Goal: Transaction & Acquisition: Purchase product/service

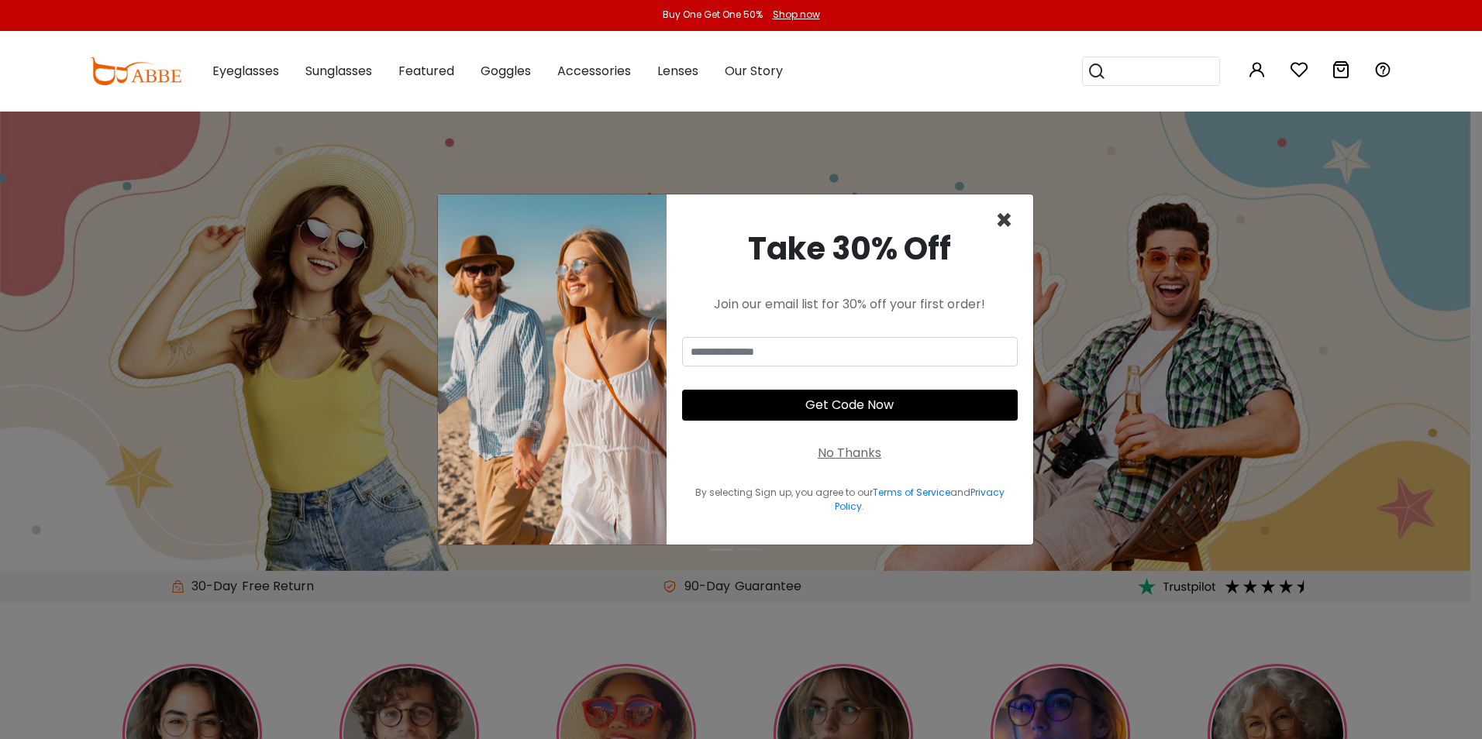
click at [1007, 221] on span "×" at bounding box center [1004, 221] width 18 height 40
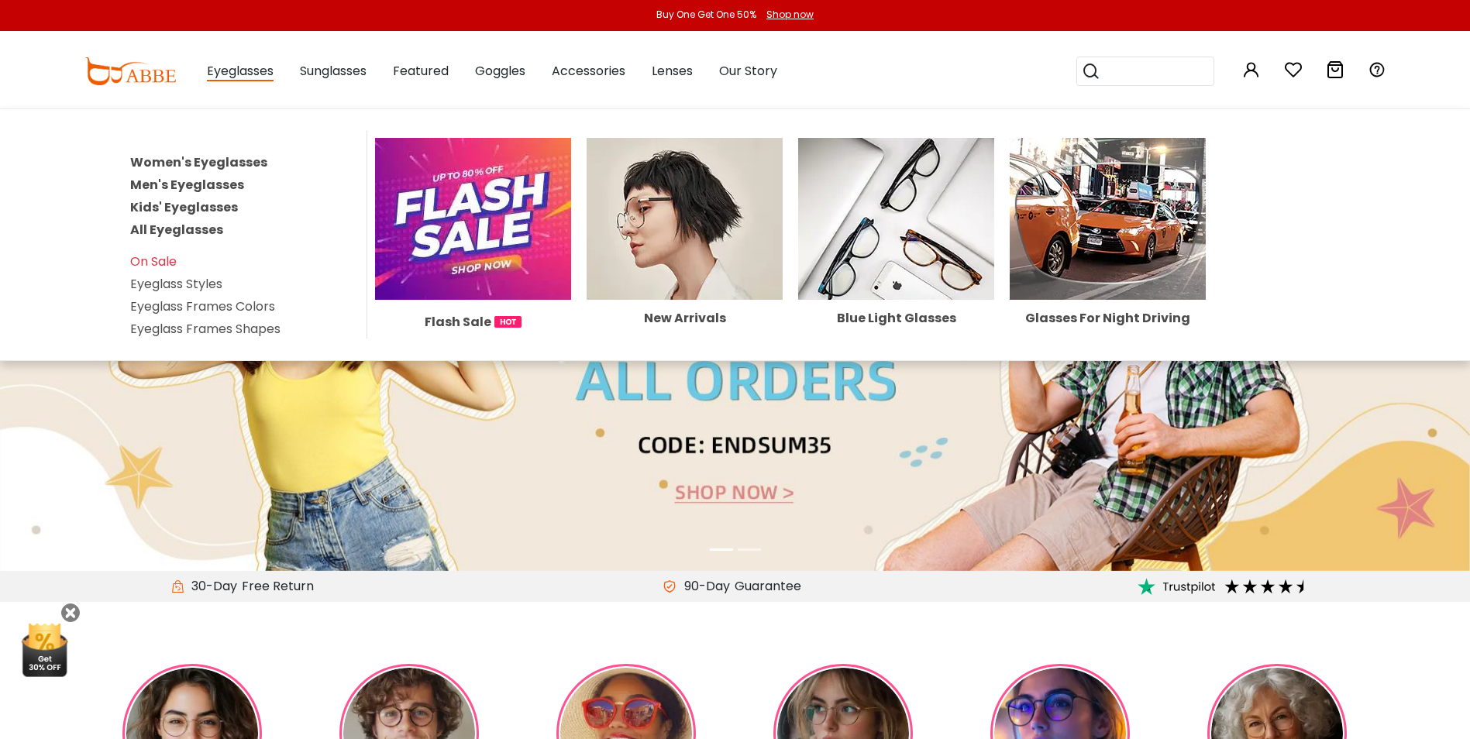
click at [239, 162] on link "Women's Eyeglasses" at bounding box center [198, 162] width 137 height 18
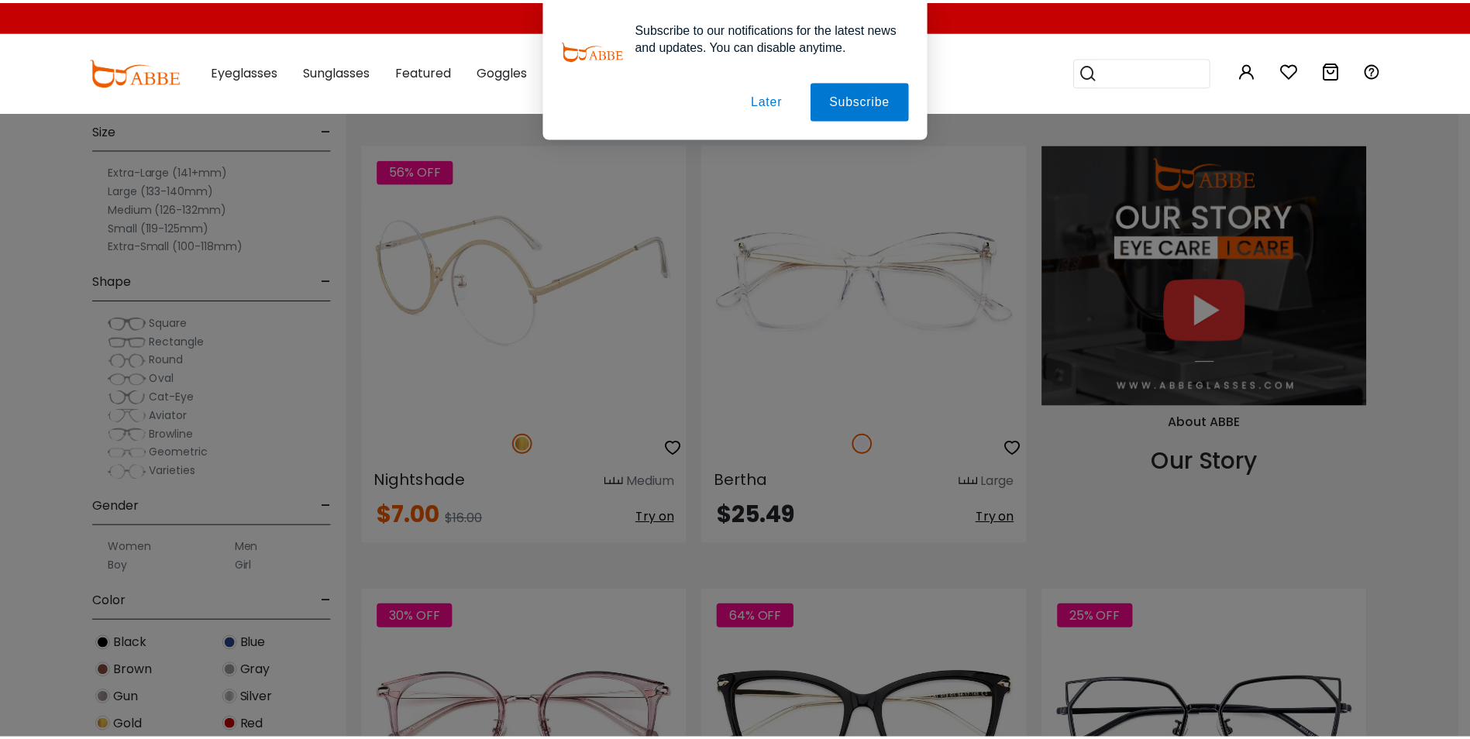
scroll to position [1602, 0]
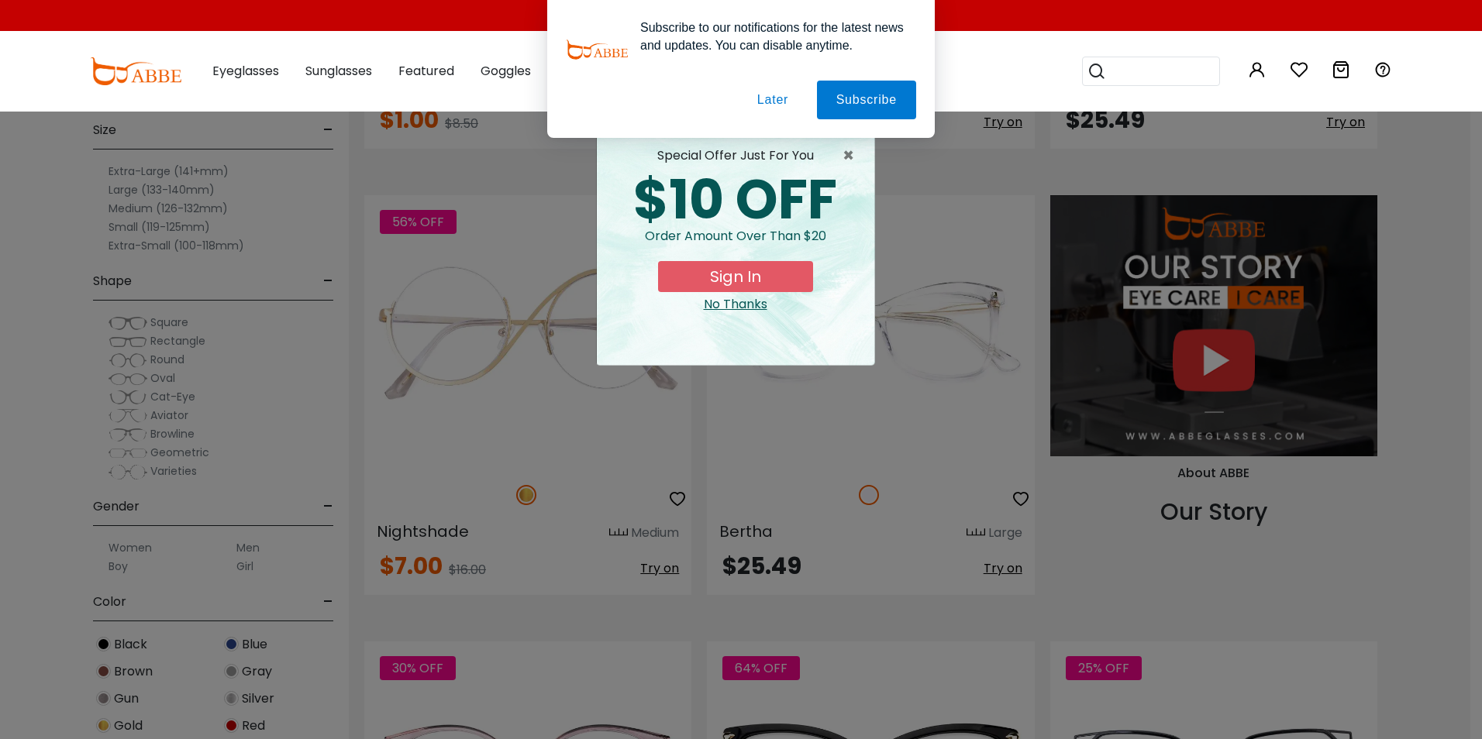
click at [938, 277] on div "× special offer just for you $10 OFF Order amount over than $20 Sign In No Than…" at bounding box center [741, 369] width 1482 height 739
click at [756, 309] on div "No Thanks" at bounding box center [735, 304] width 253 height 19
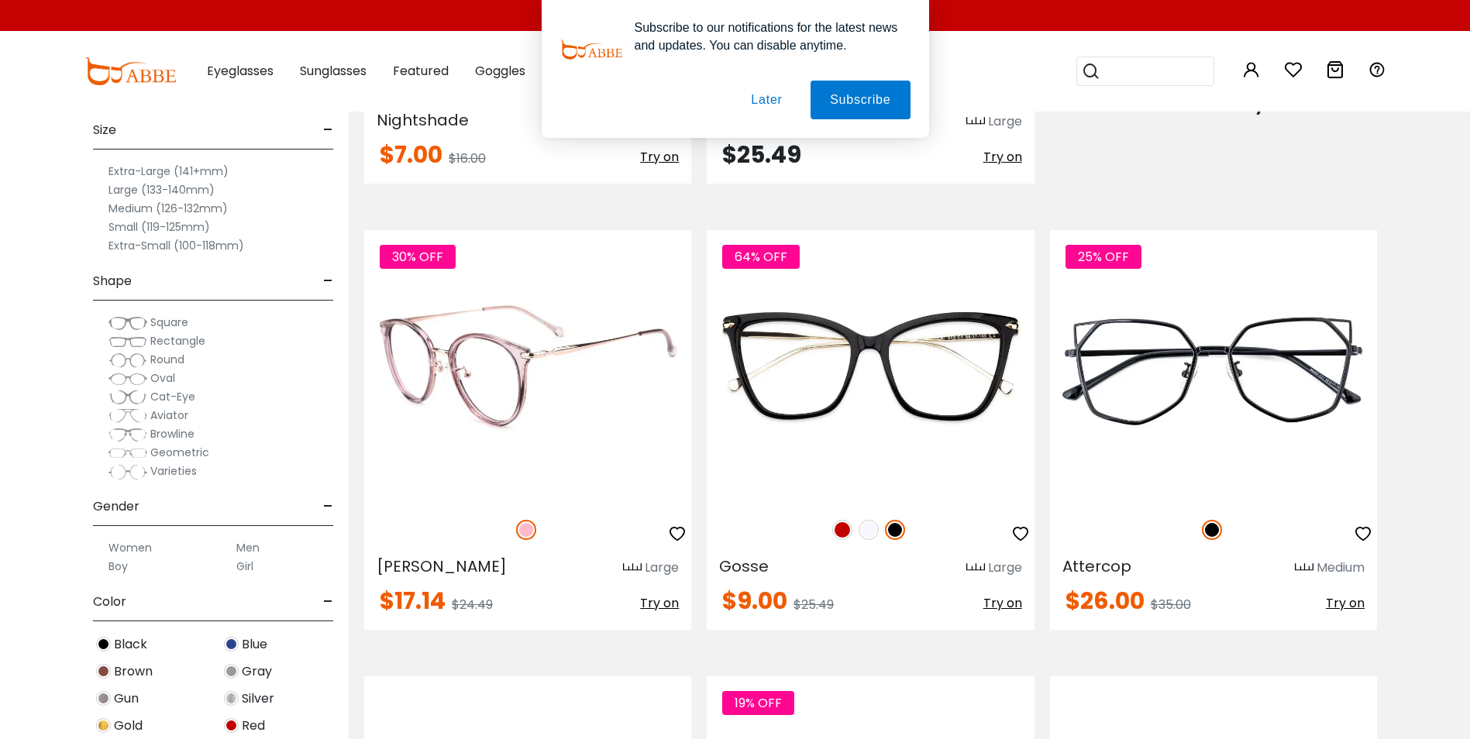
scroll to position [2015, 0]
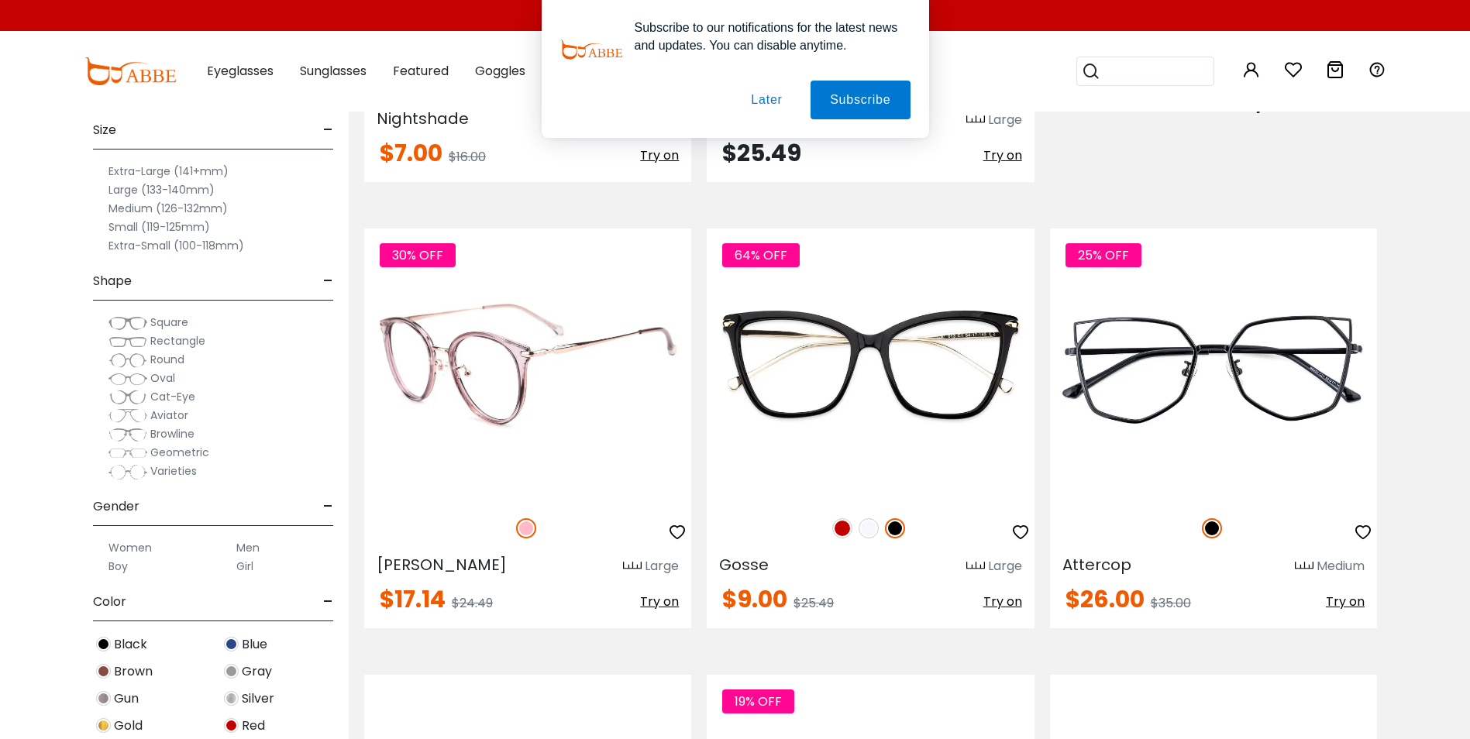
click at [510, 353] on img at bounding box center [527, 365] width 327 height 273
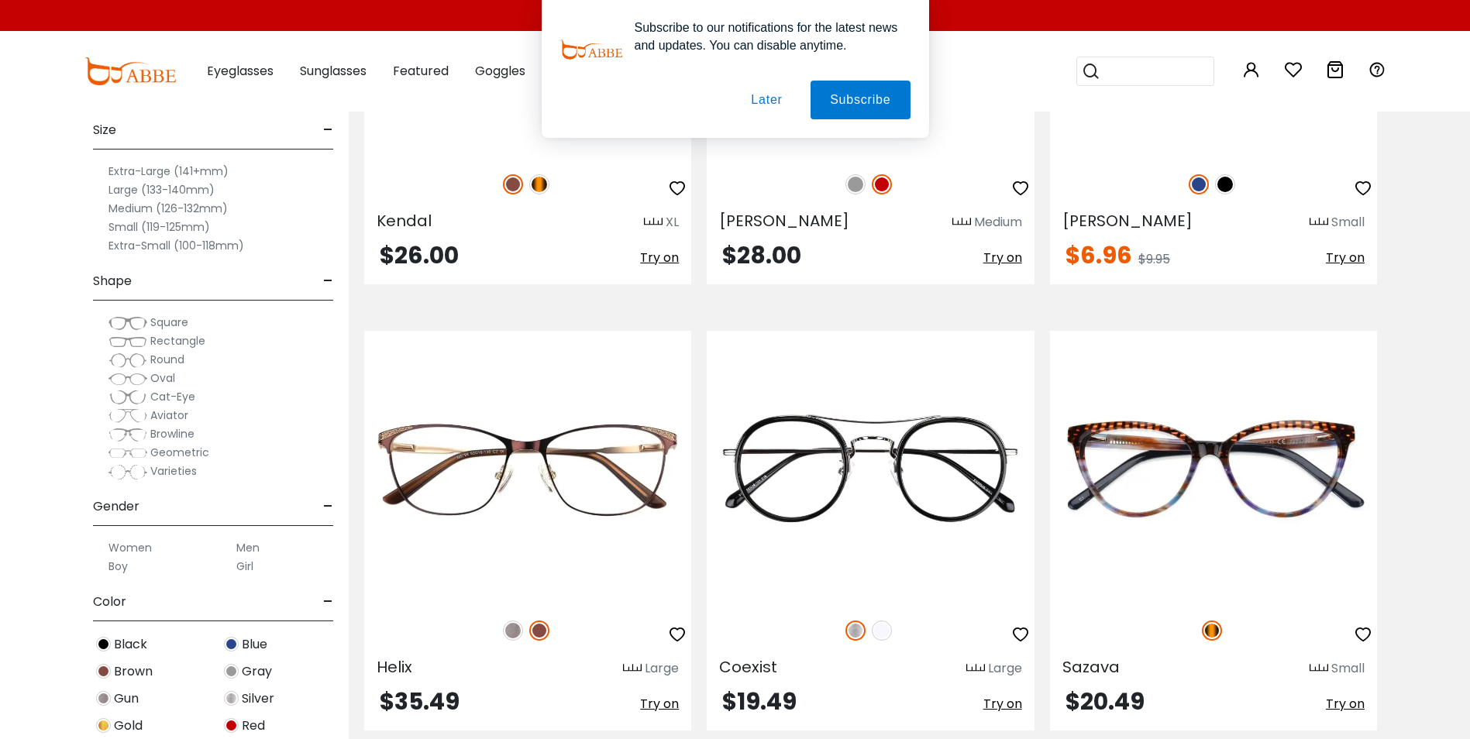
scroll to position [7336, 0]
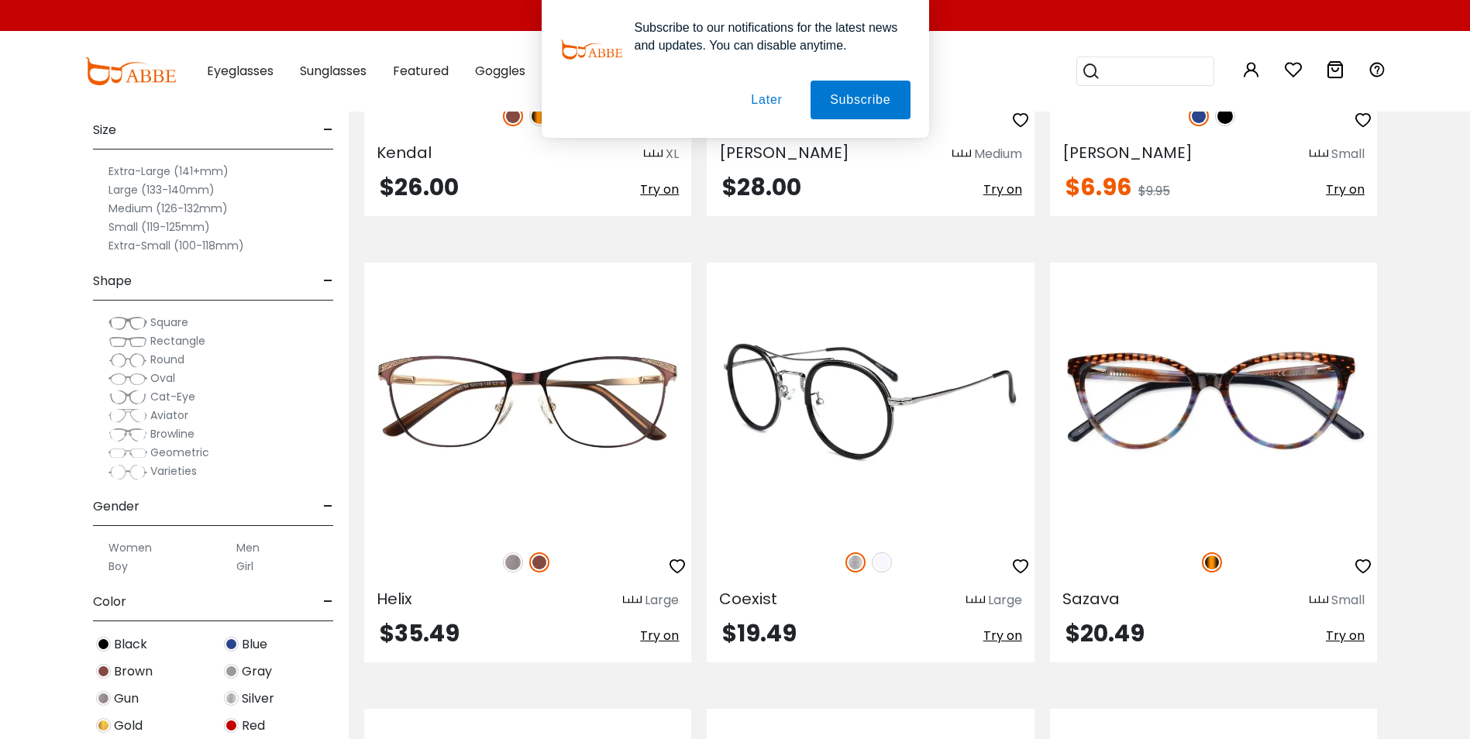
click at [887, 563] on img at bounding box center [882, 563] width 20 height 20
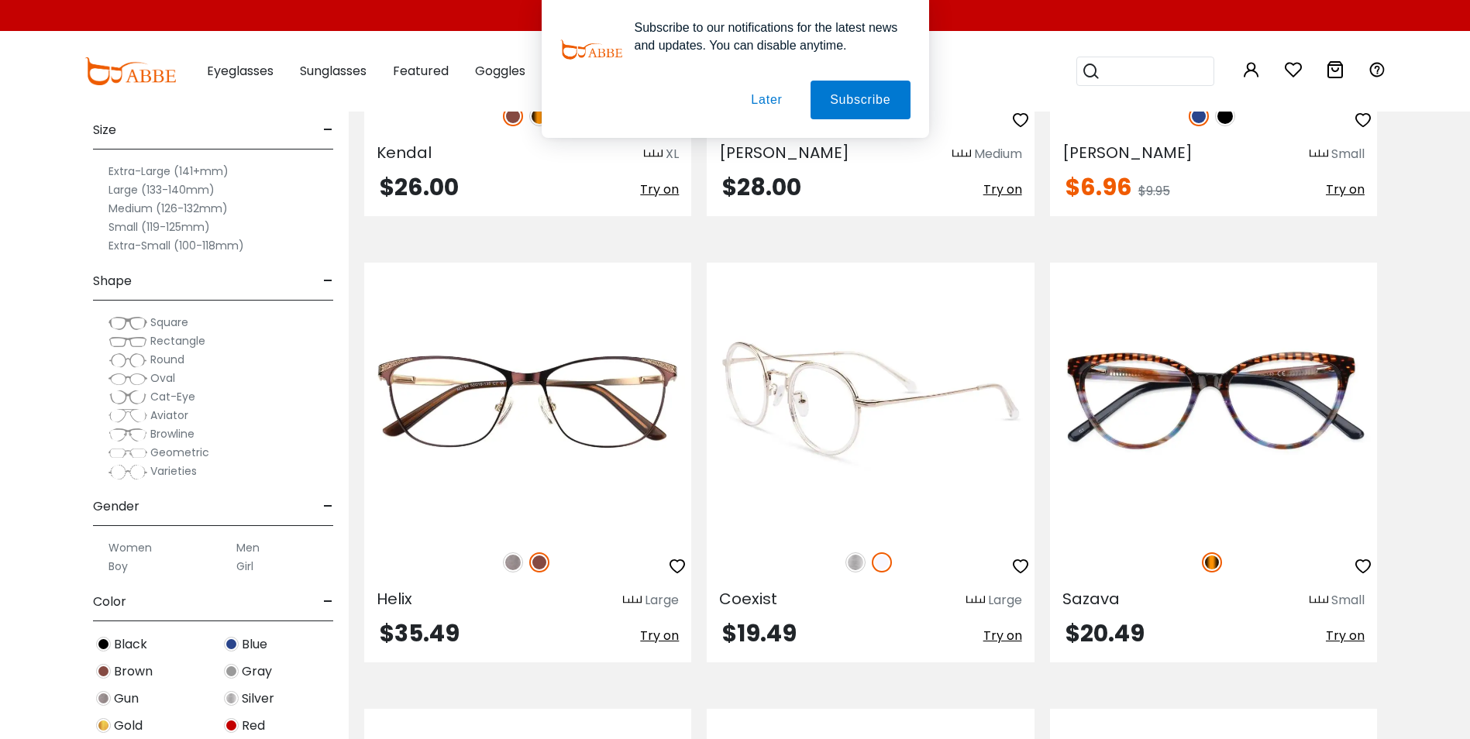
click at [850, 560] on img at bounding box center [855, 563] width 20 height 20
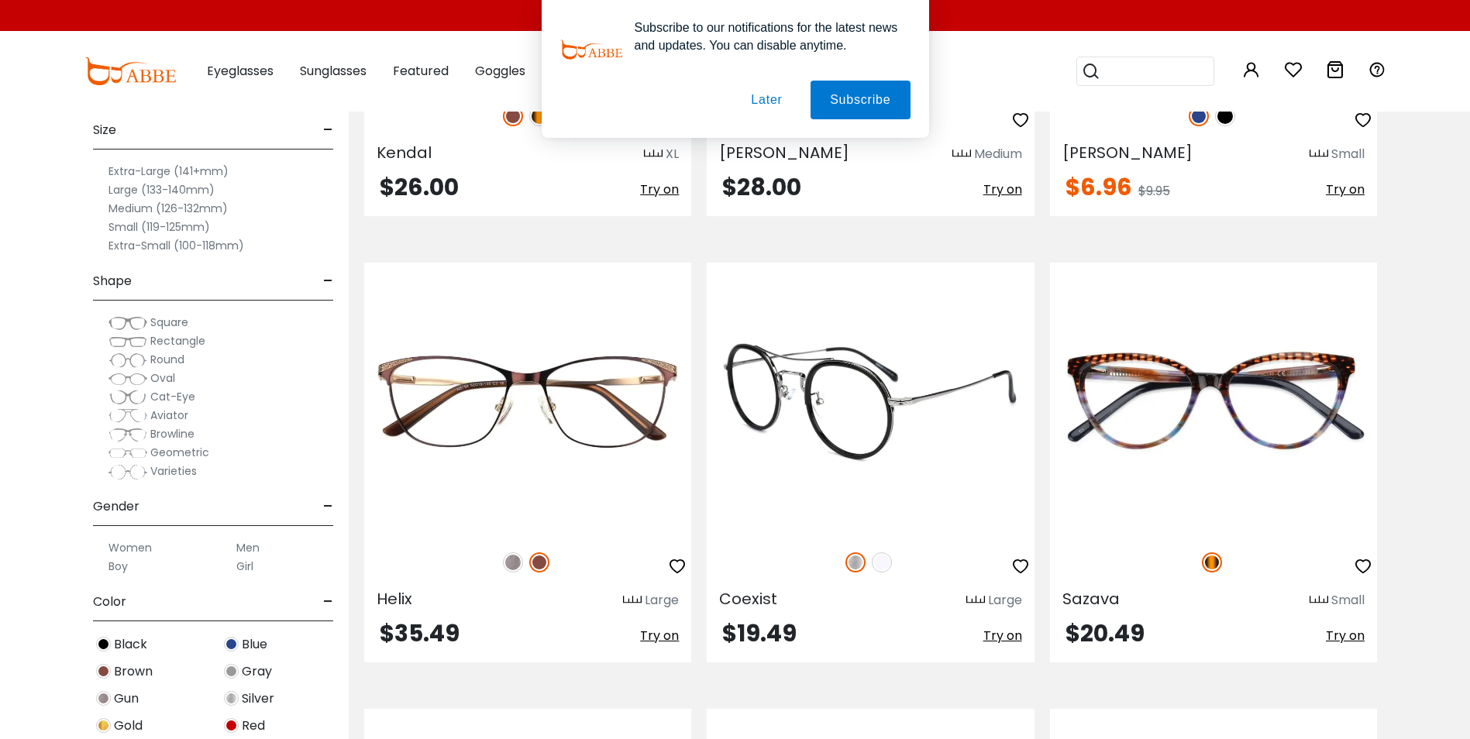
click at [856, 387] on img at bounding box center [870, 399] width 327 height 273
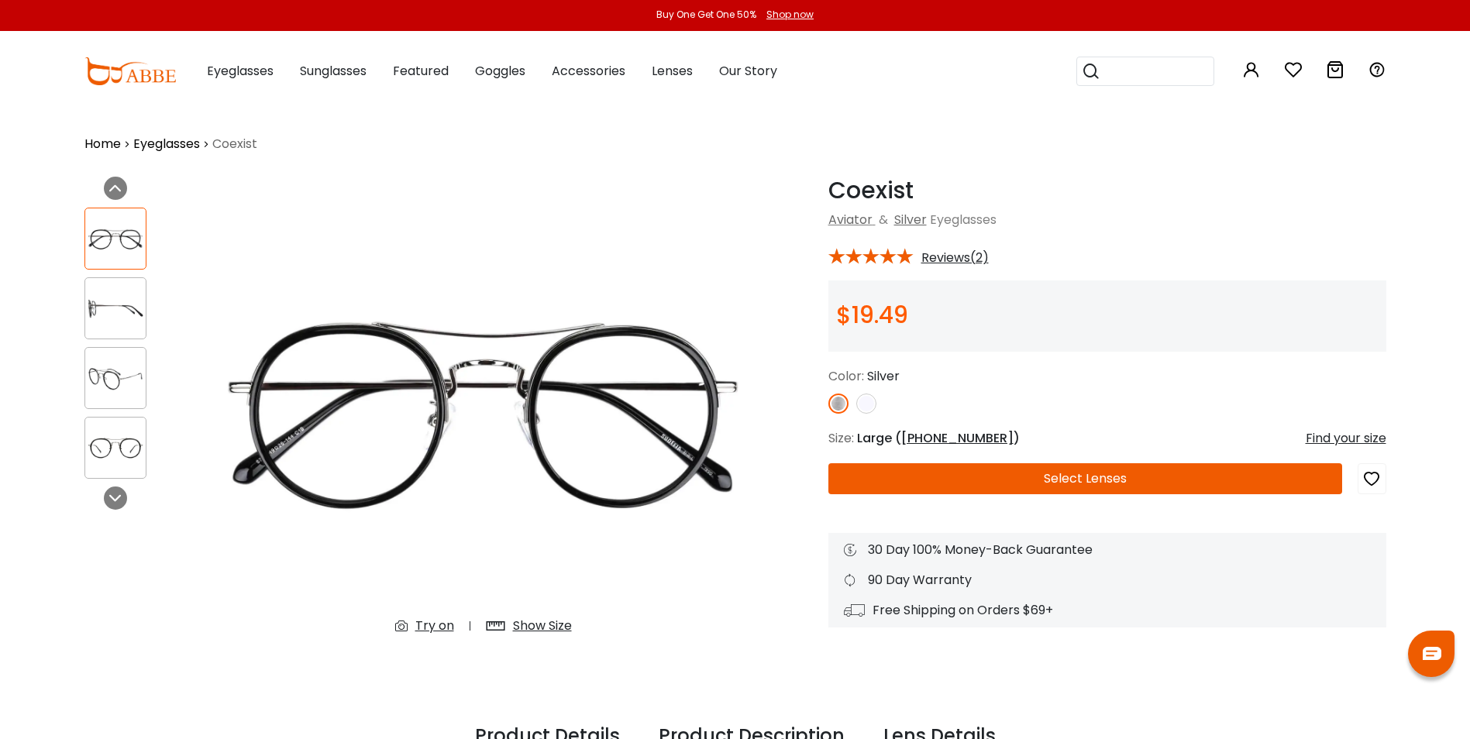
click at [117, 450] on img at bounding box center [115, 448] width 60 height 30
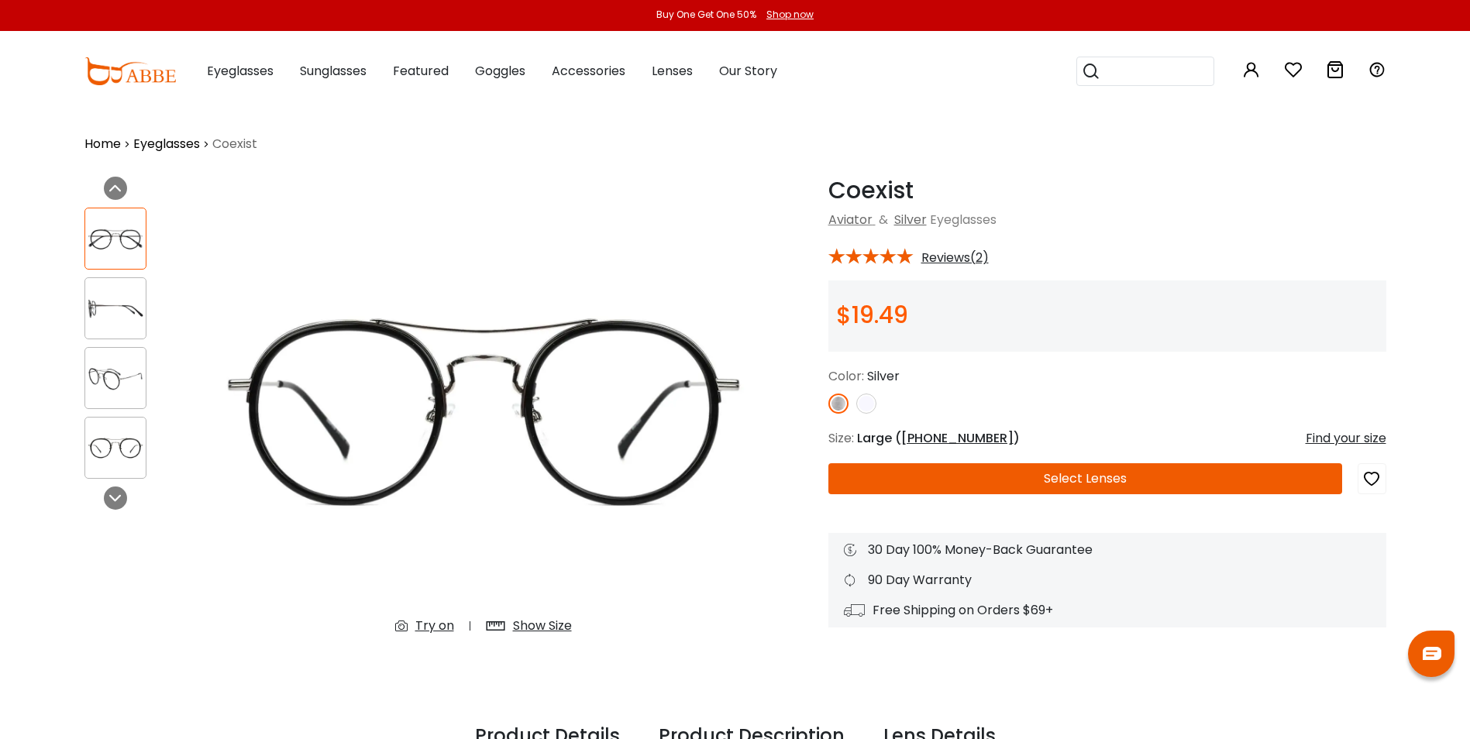
click at [112, 378] on img at bounding box center [115, 378] width 60 height 30
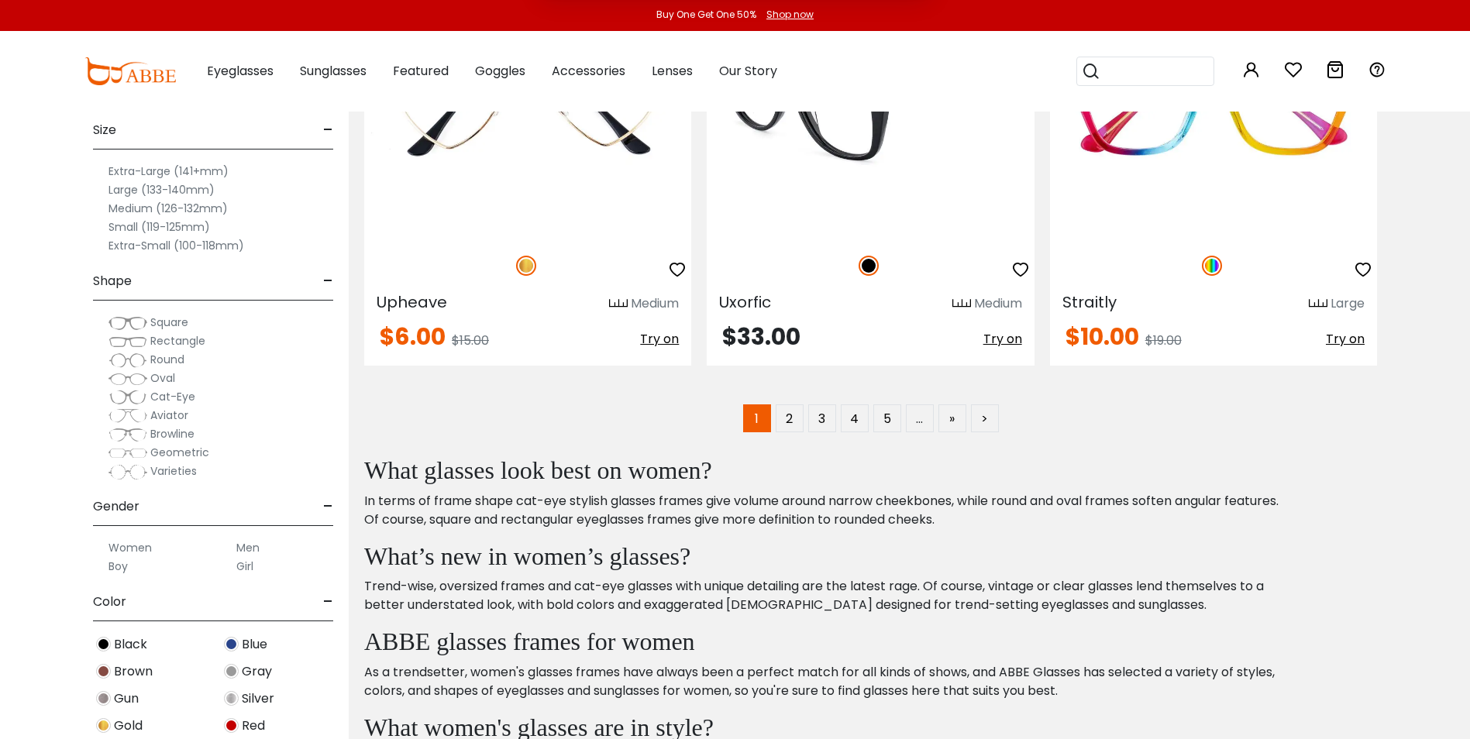
scroll to position [8989, 0]
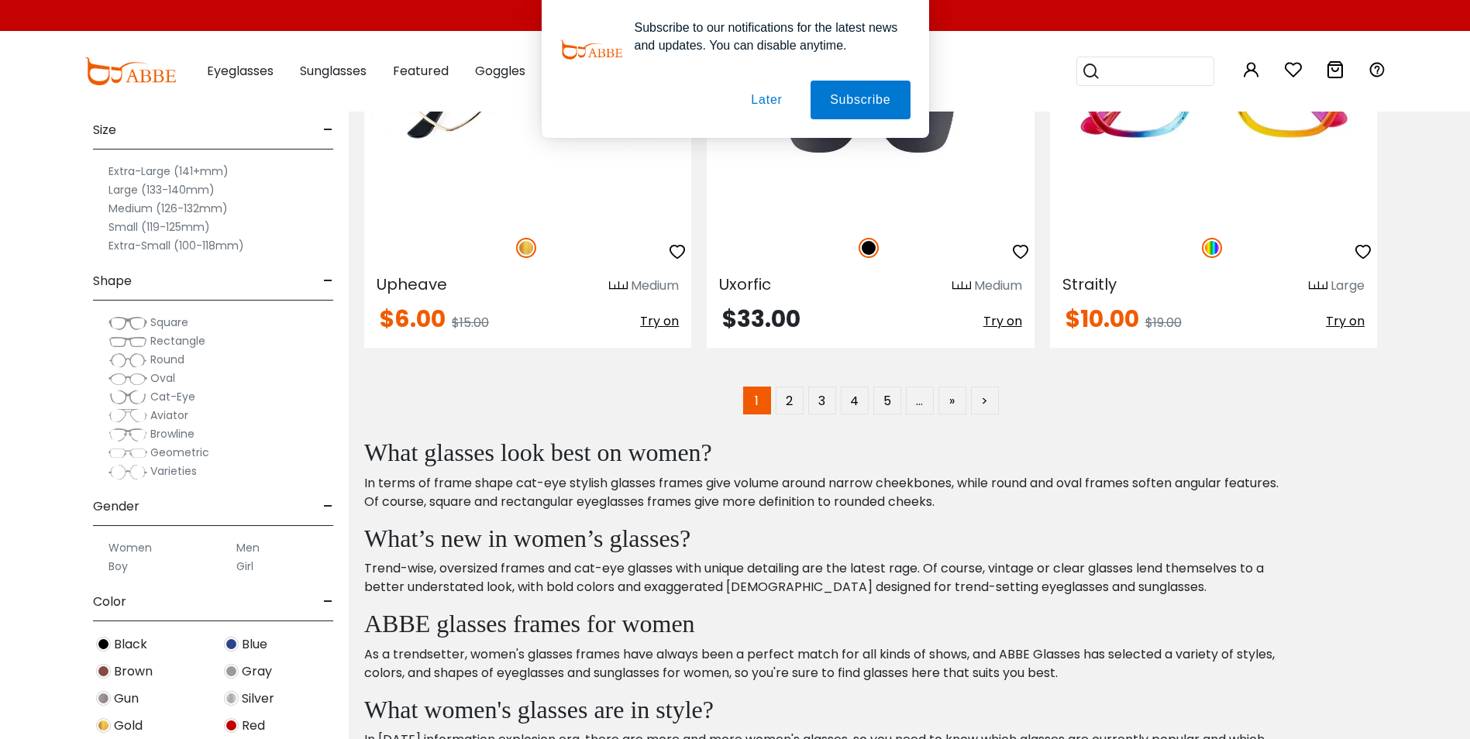
click at [764, 104] on button "Later" at bounding box center [767, 100] width 70 height 39
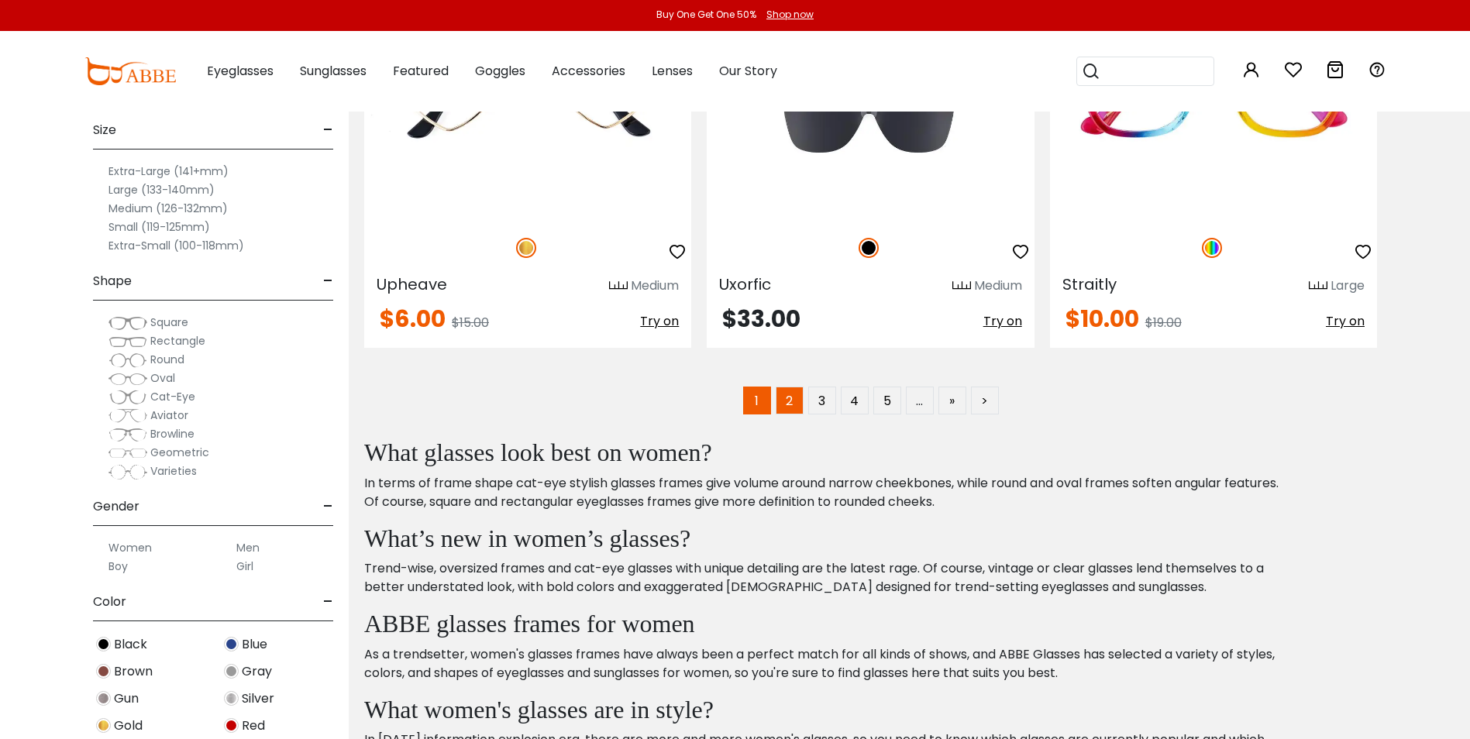
click at [784, 407] on link "2" at bounding box center [790, 401] width 28 height 28
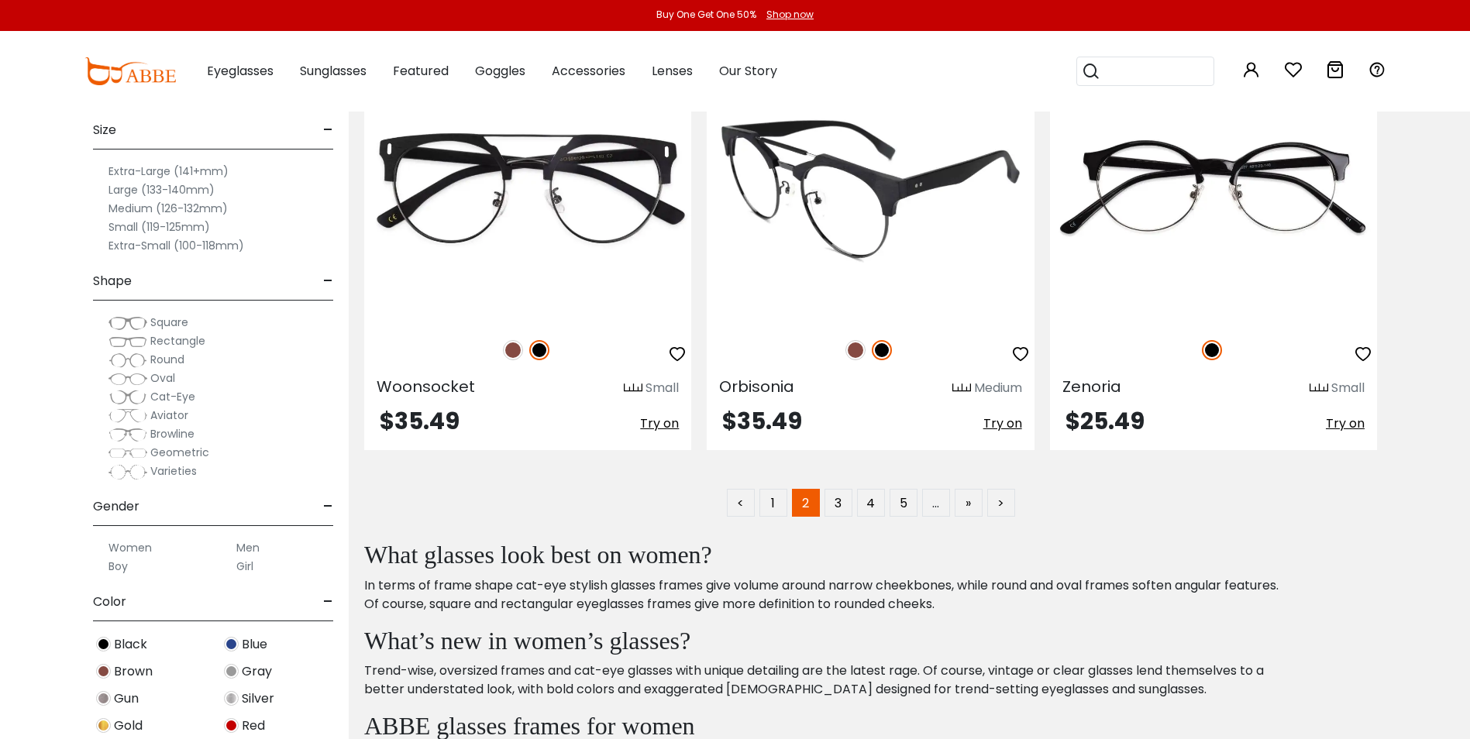
scroll to position [9196, 0]
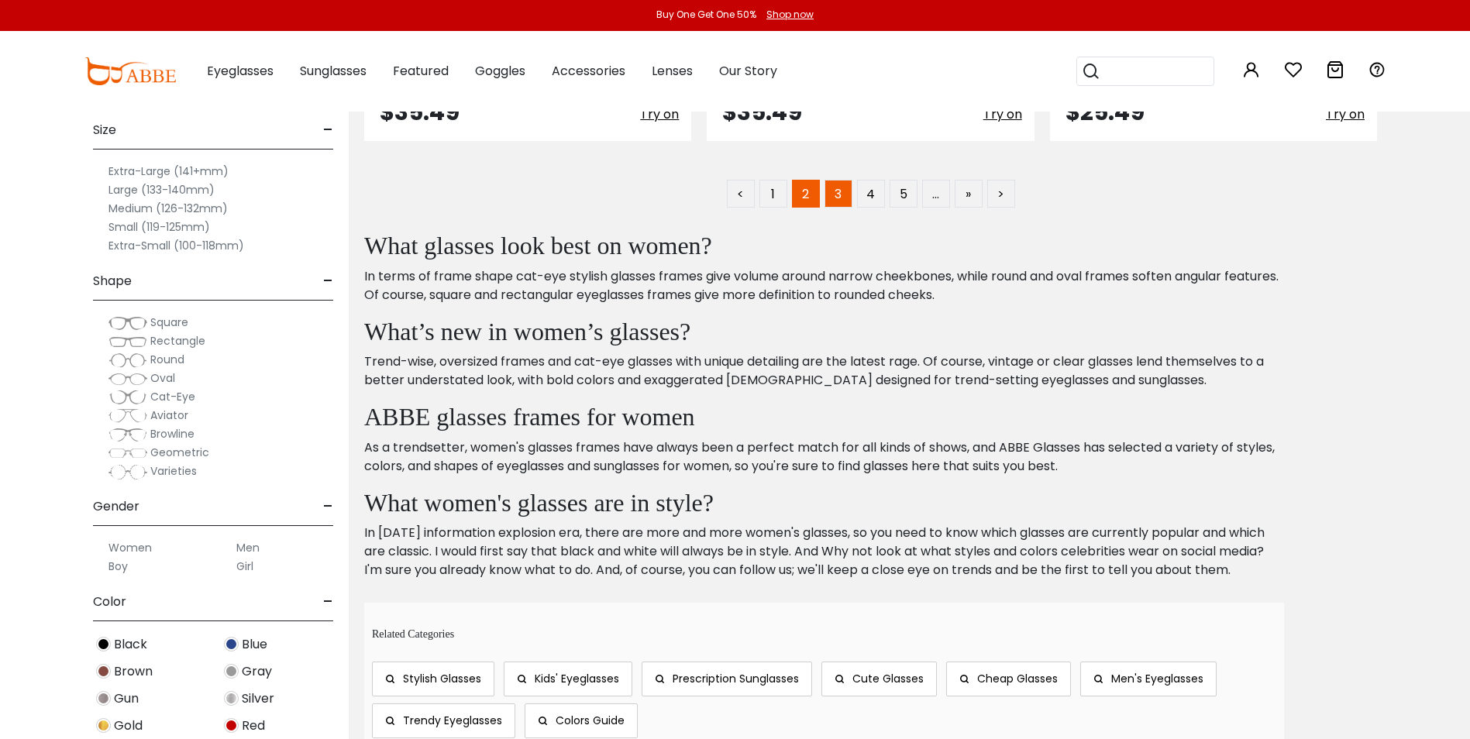
click at [839, 191] on link "3" at bounding box center [839, 194] width 28 height 28
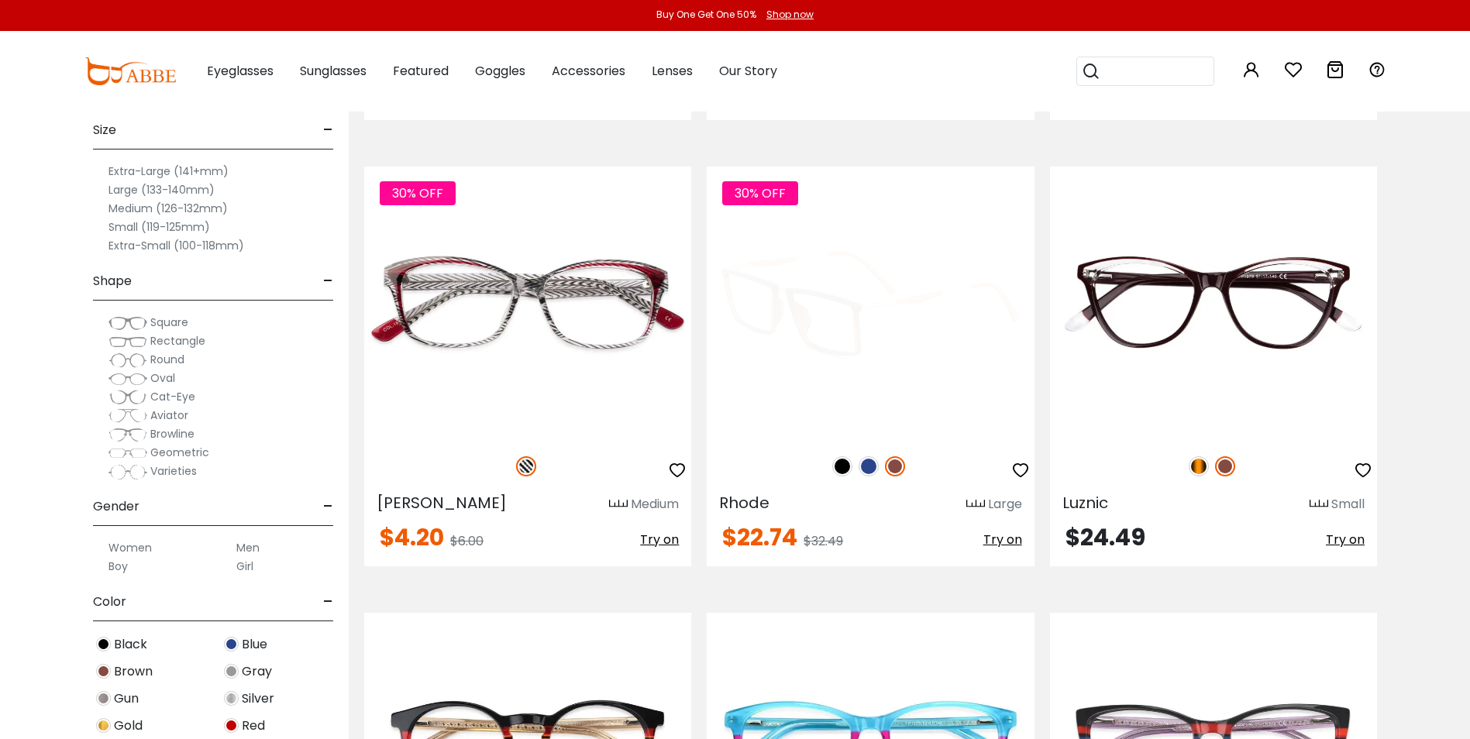
scroll to position [5683, 0]
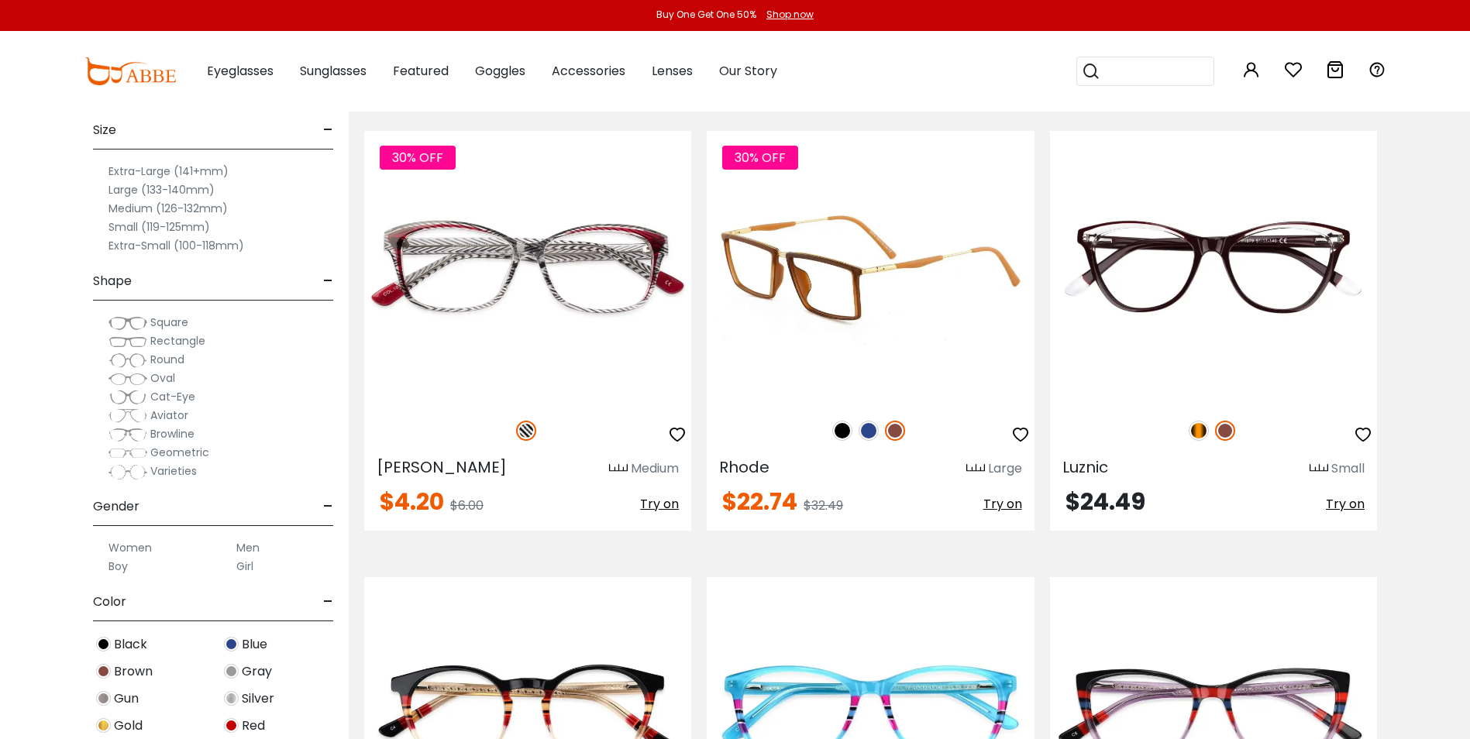
click at [872, 425] on img at bounding box center [869, 431] width 20 height 20
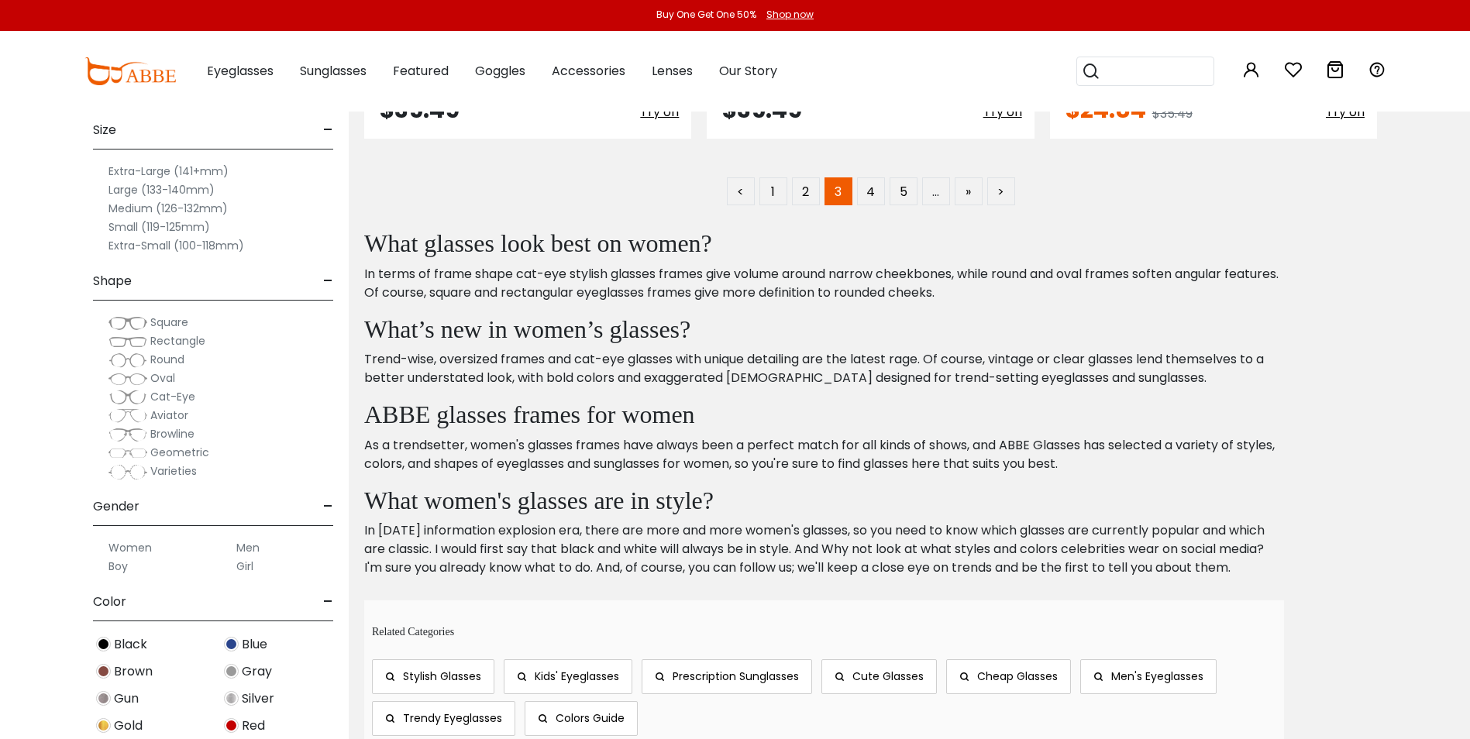
scroll to position [9196, 0]
click at [873, 193] on link "4" at bounding box center [871, 194] width 28 height 28
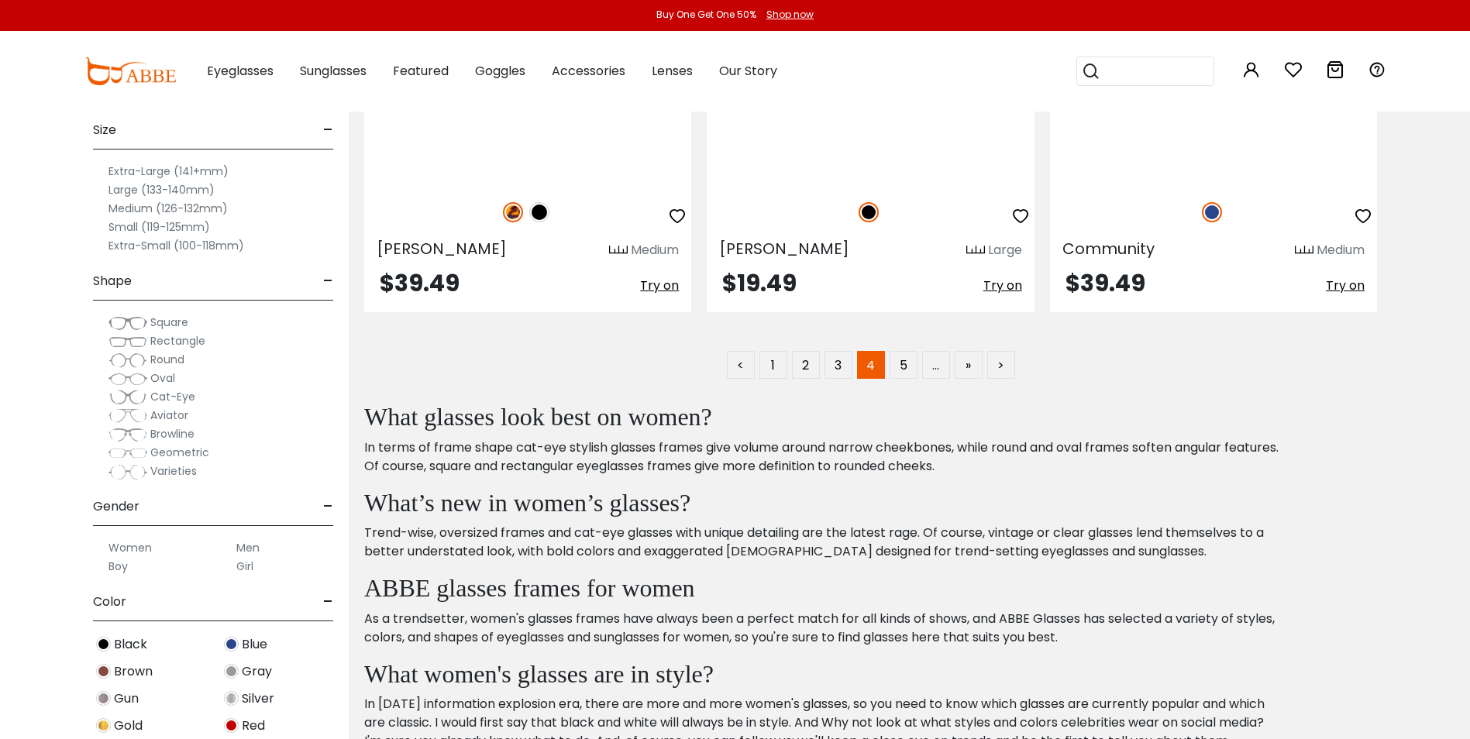
scroll to position [9041, 0]
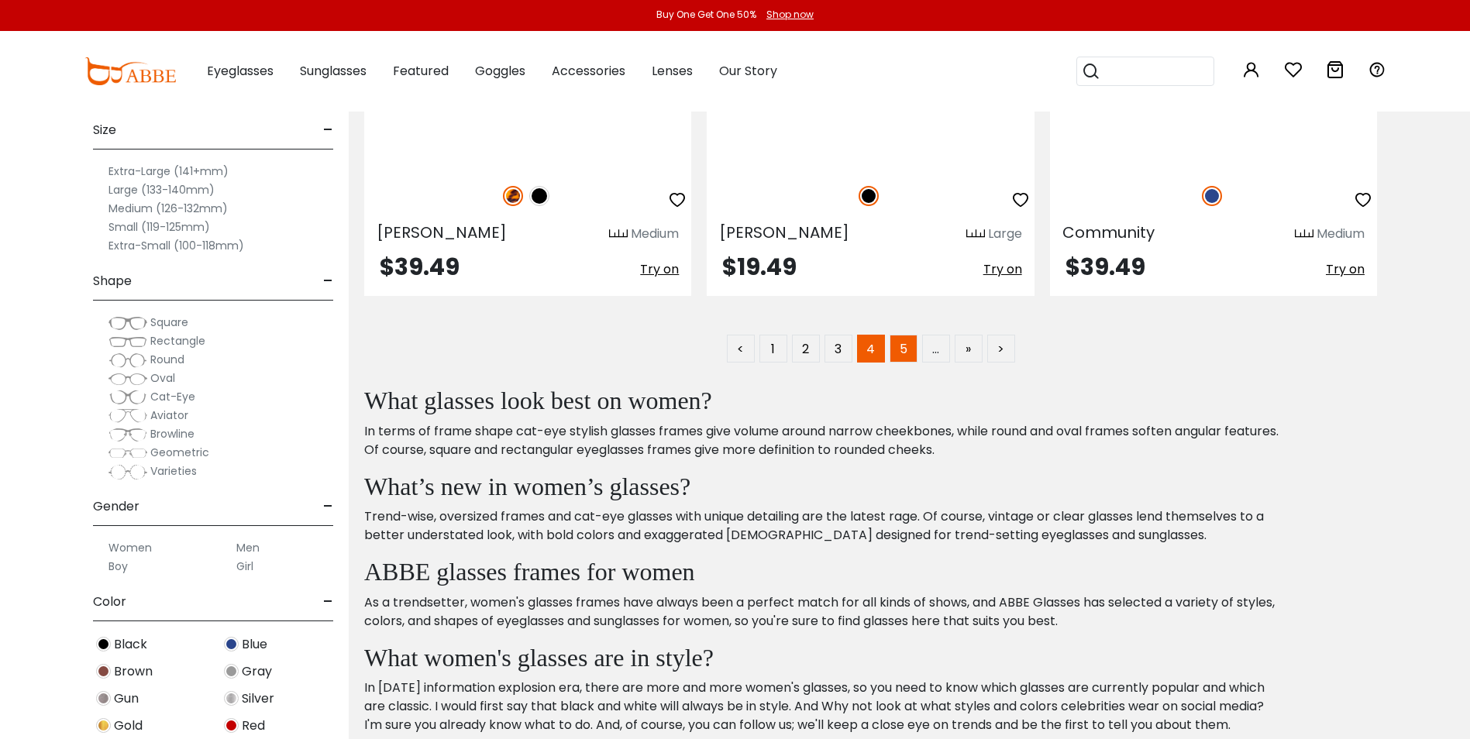
click at [907, 346] on link "5" at bounding box center [904, 349] width 28 height 28
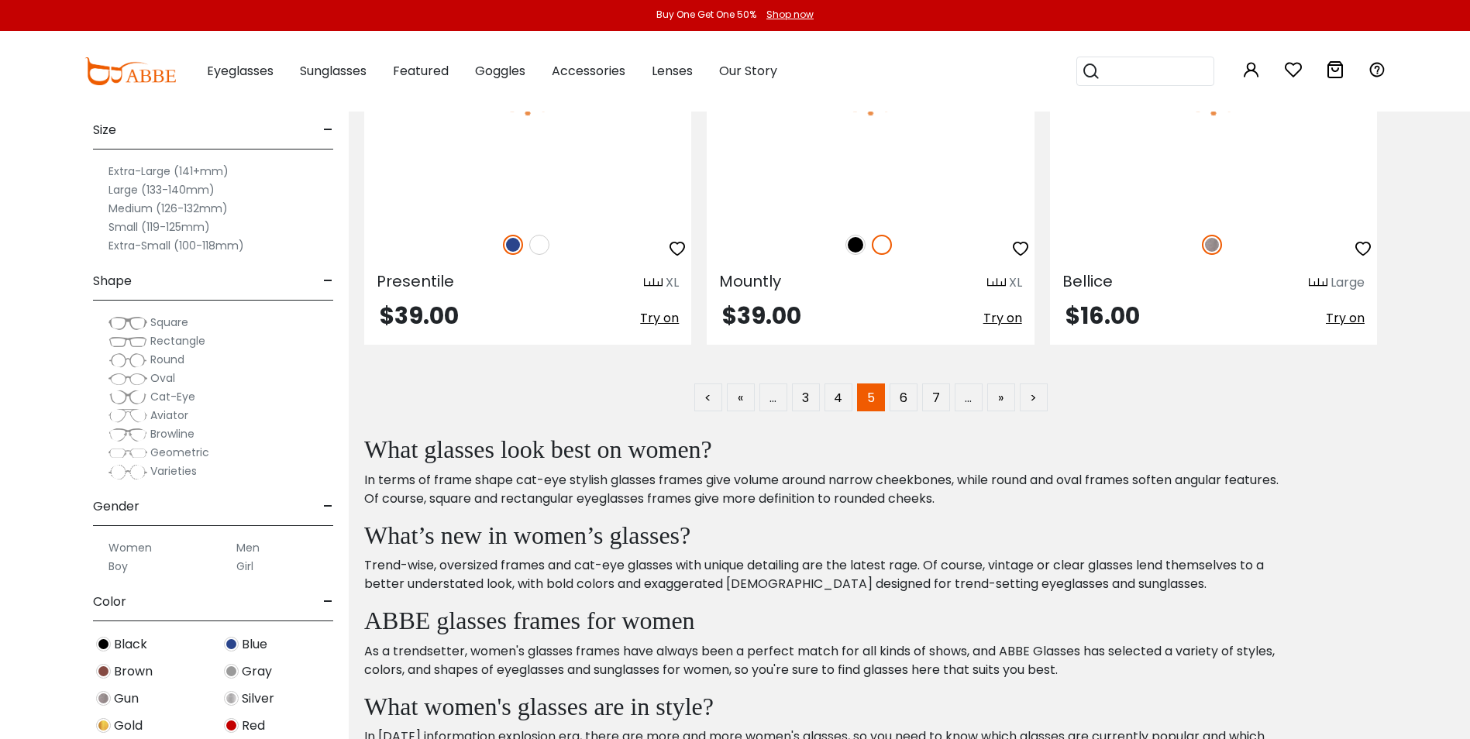
scroll to position [9196, 0]
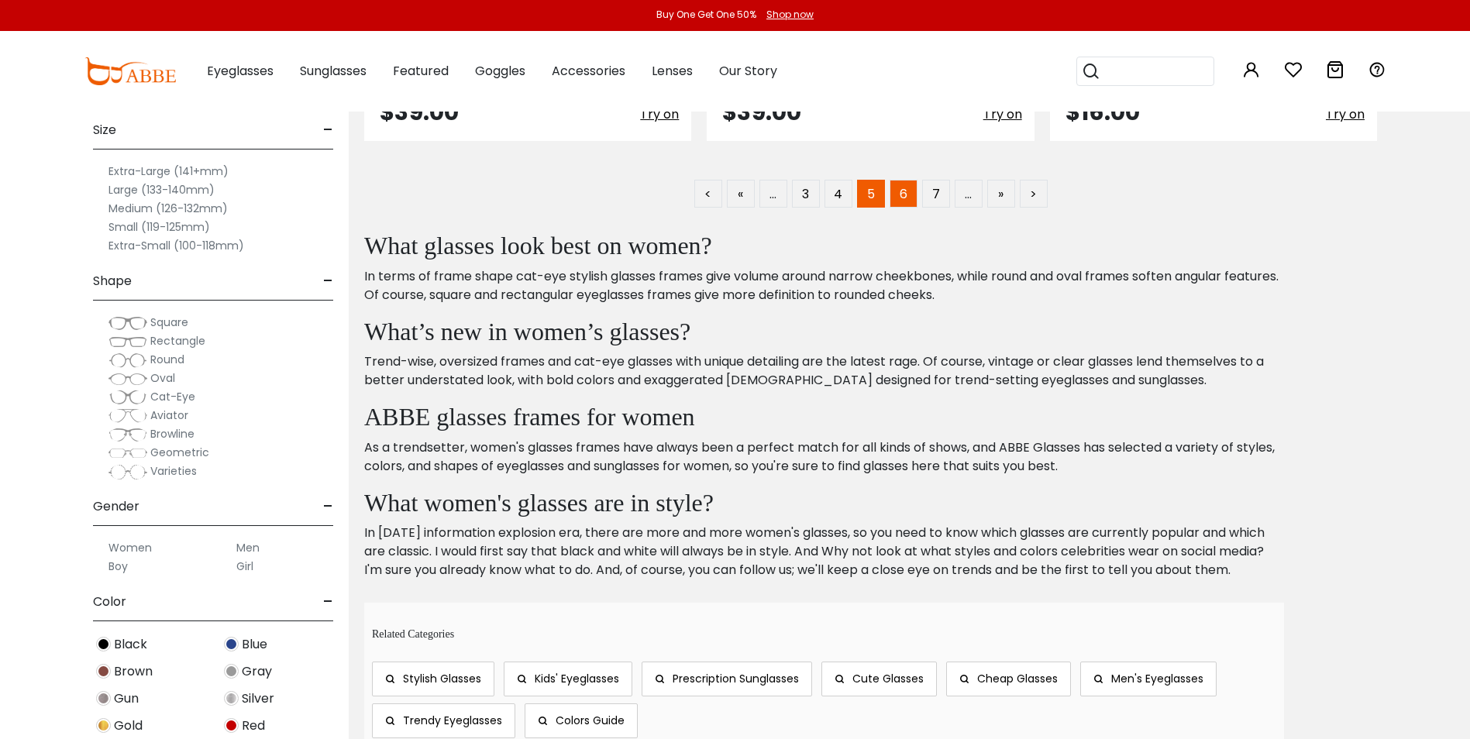
click at [907, 196] on link "6" at bounding box center [904, 194] width 28 height 28
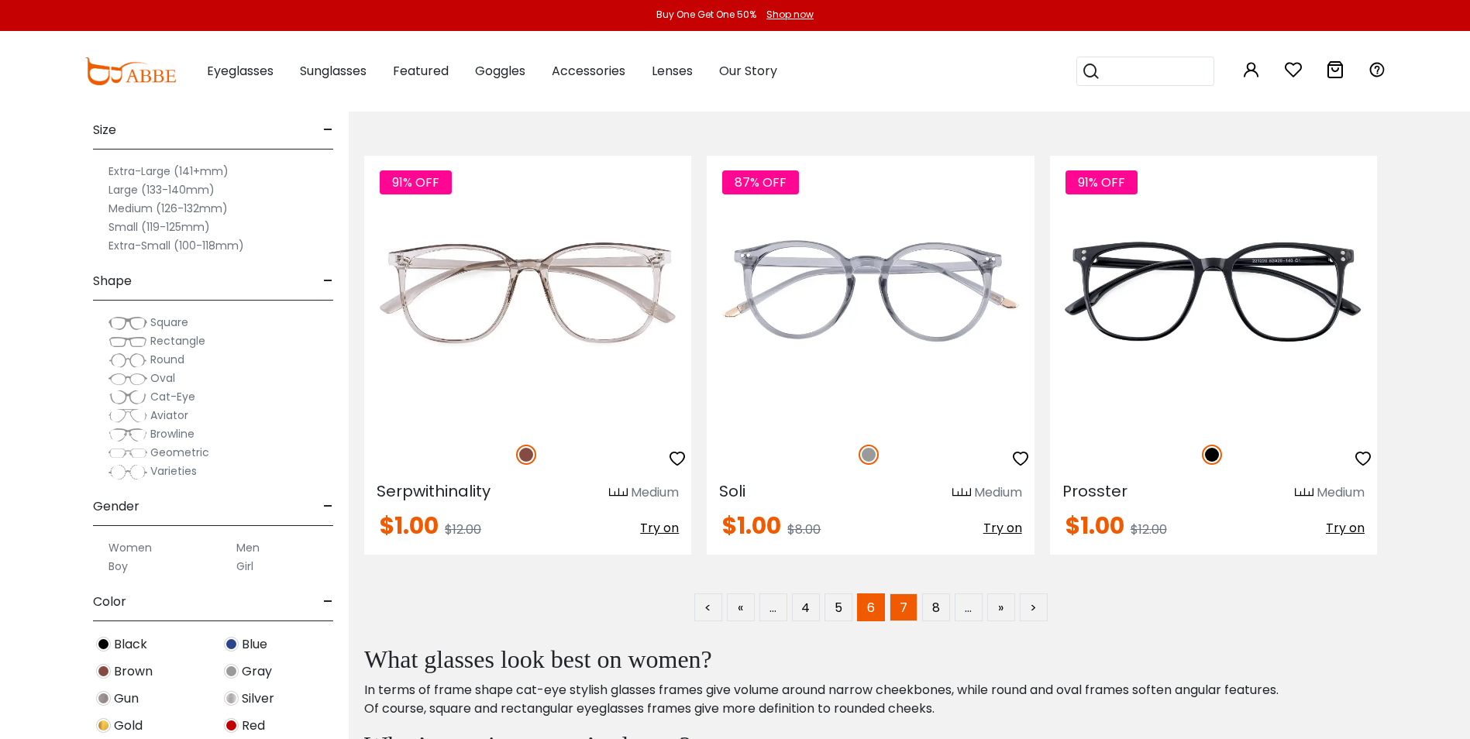
scroll to position [9092, 0]
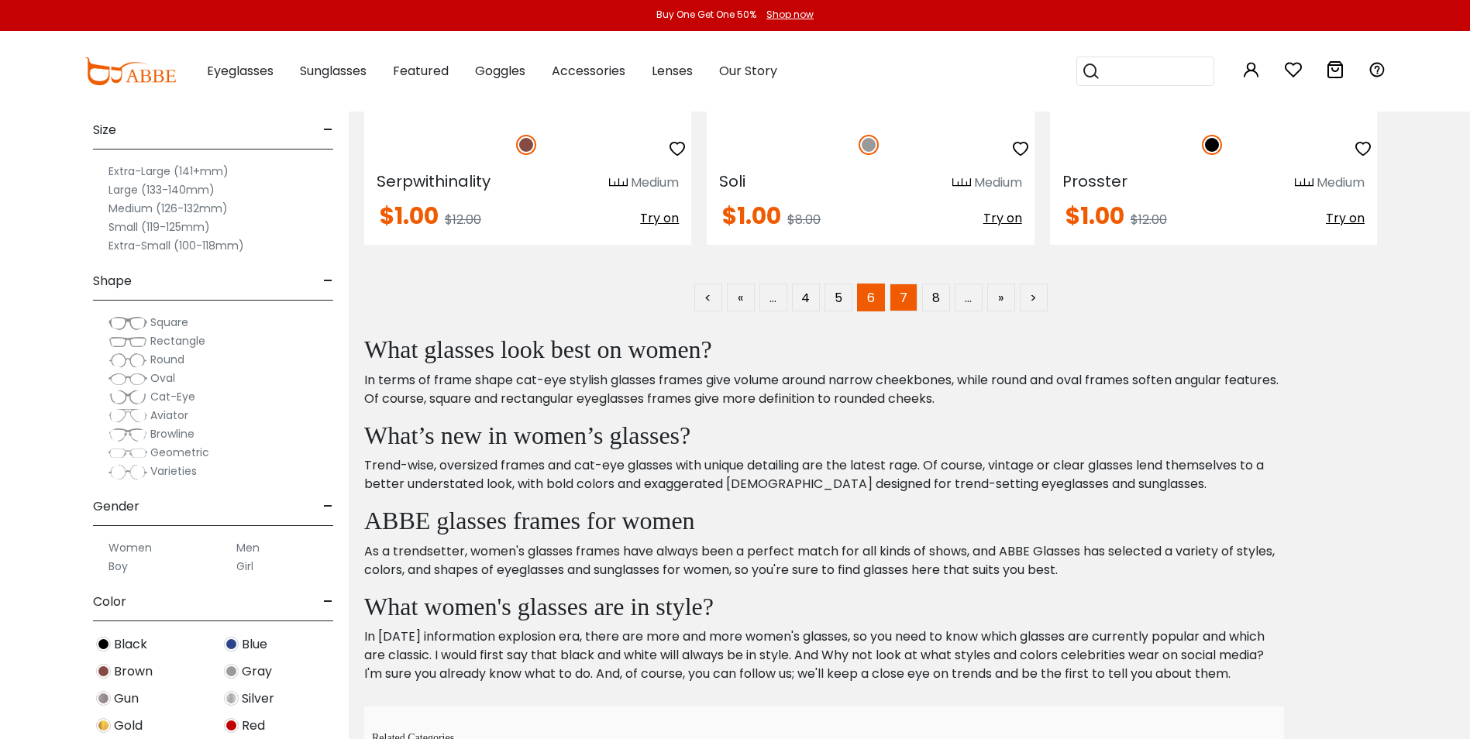
click at [904, 298] on link "7" at bounding box center [904, 298] width 28 height 28
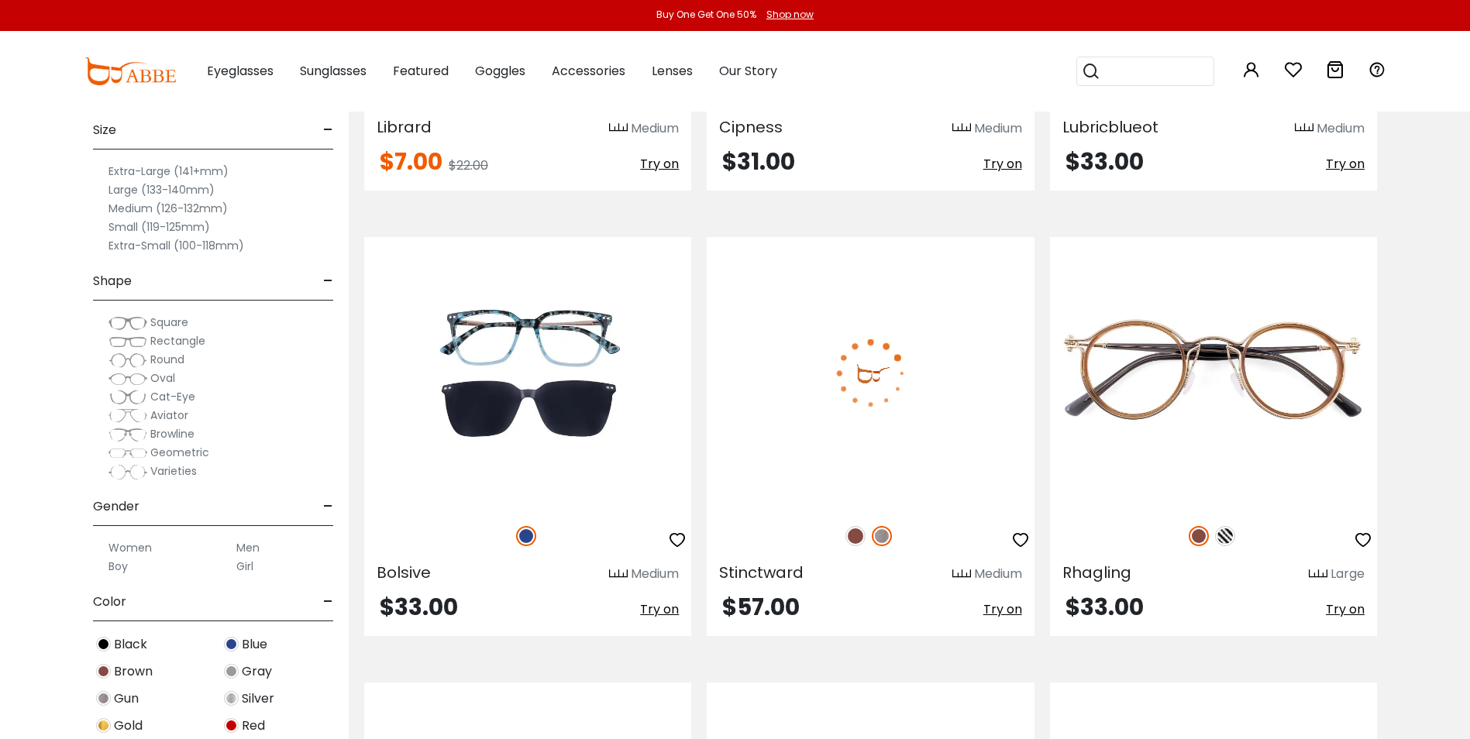
scroll to position [2945, 0]
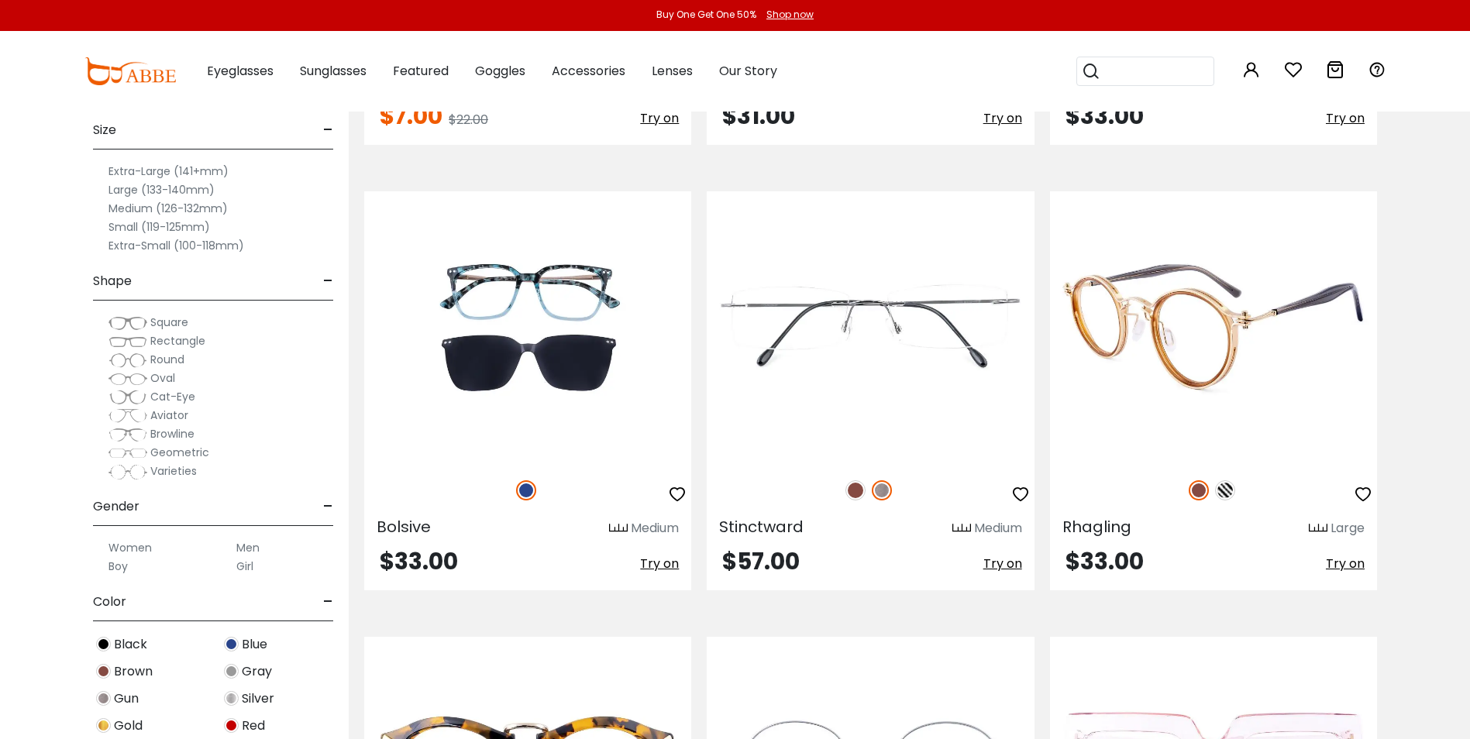
click at [1227, 491] on img at bounding box center [1225, 490] width 20 height 20
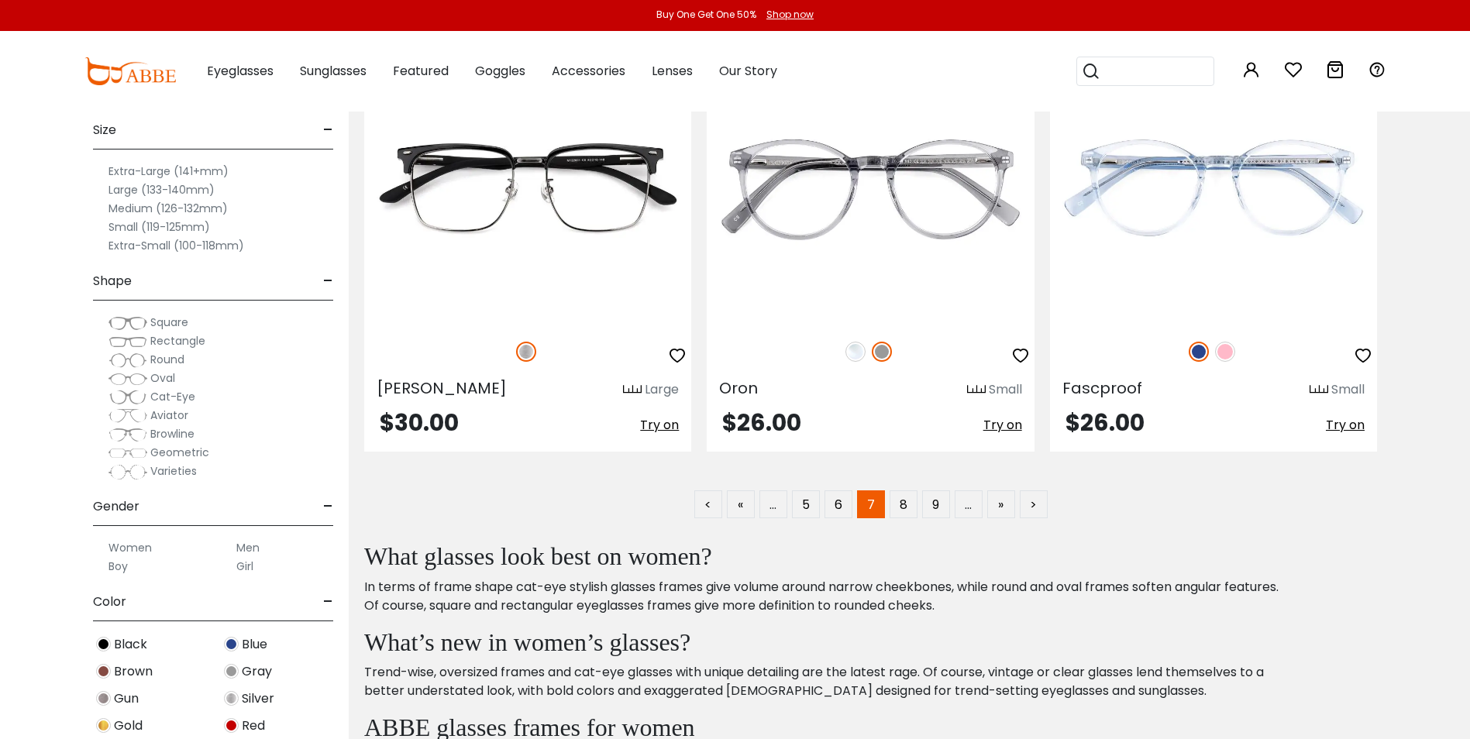
scroll to position [9041, 0]
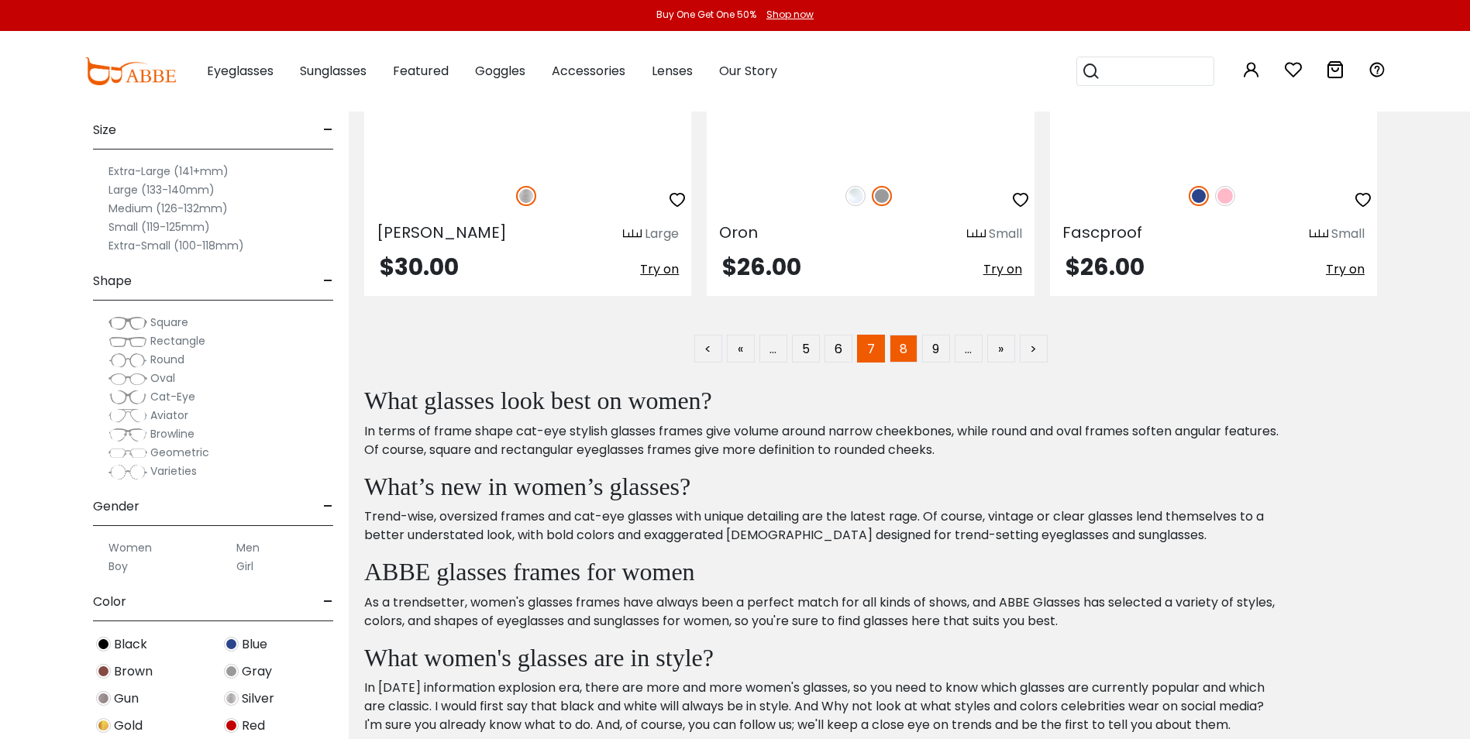
click at [908, 349] on link "8" at bounding box center [904, 349] width 28 height 28
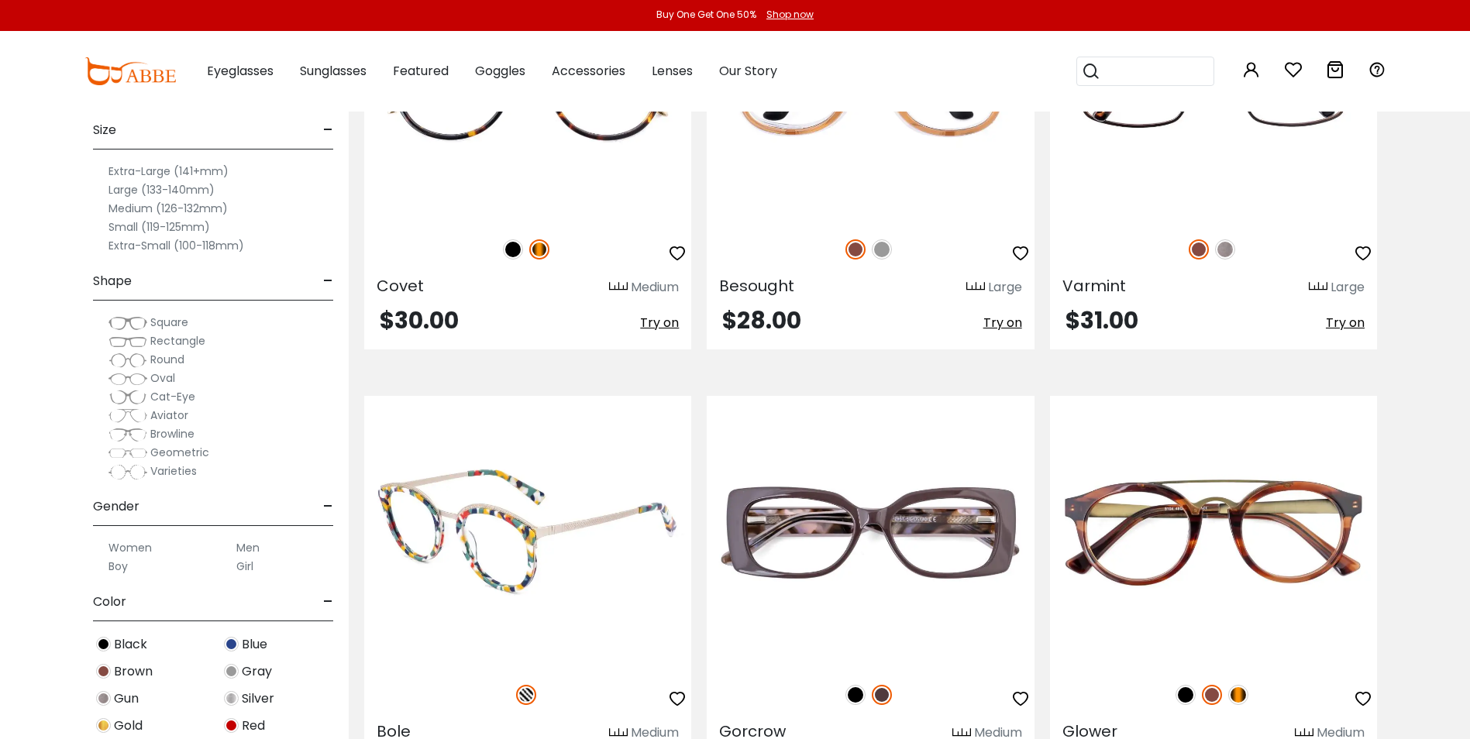
scroll to position [8834, 0]
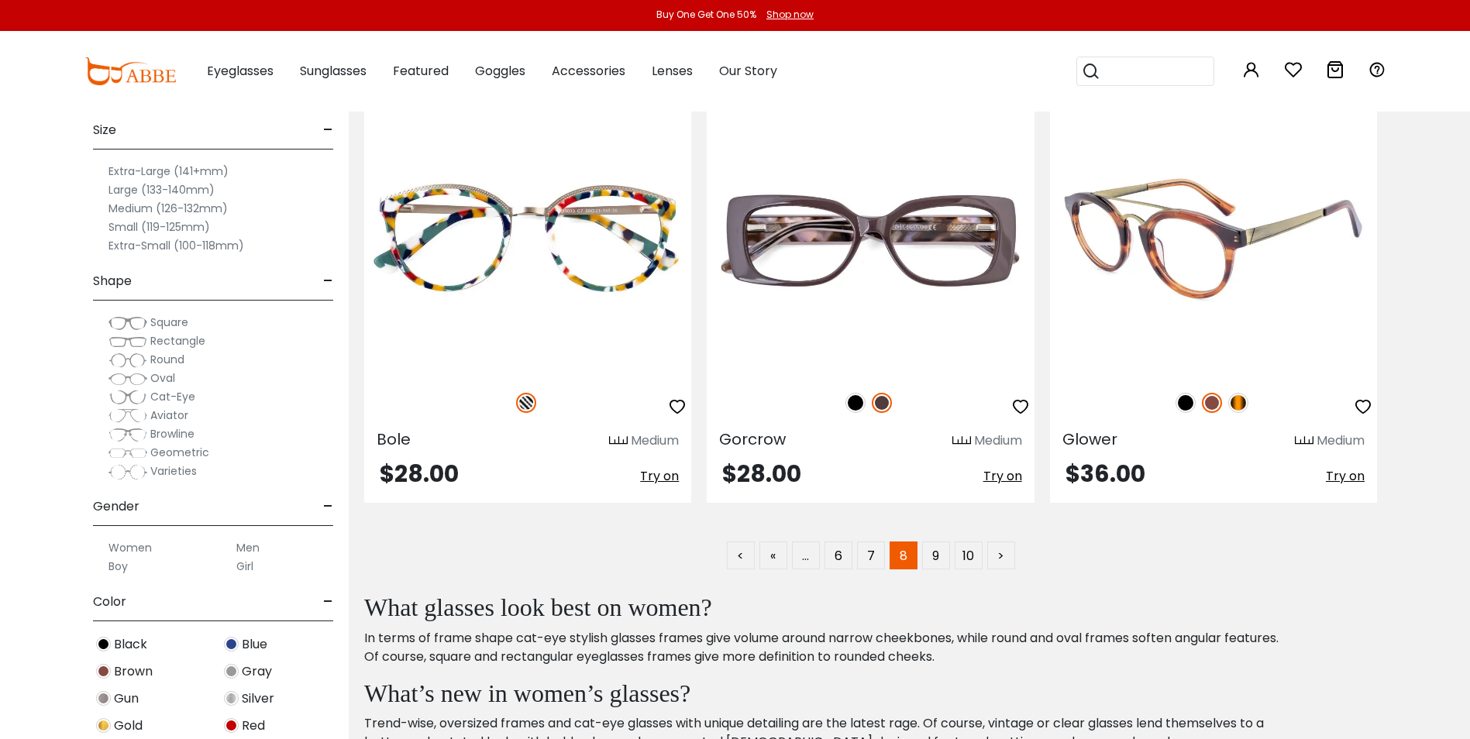
click at [1209, 406] on img at bounding box center [1212, 403] width 20 height 20
click at [1209, 402] on img at bounding box center [1212, 403] width 20 height 20
click at [1186, 405] on img at bounding box center [1186, 403] width 20 height 20
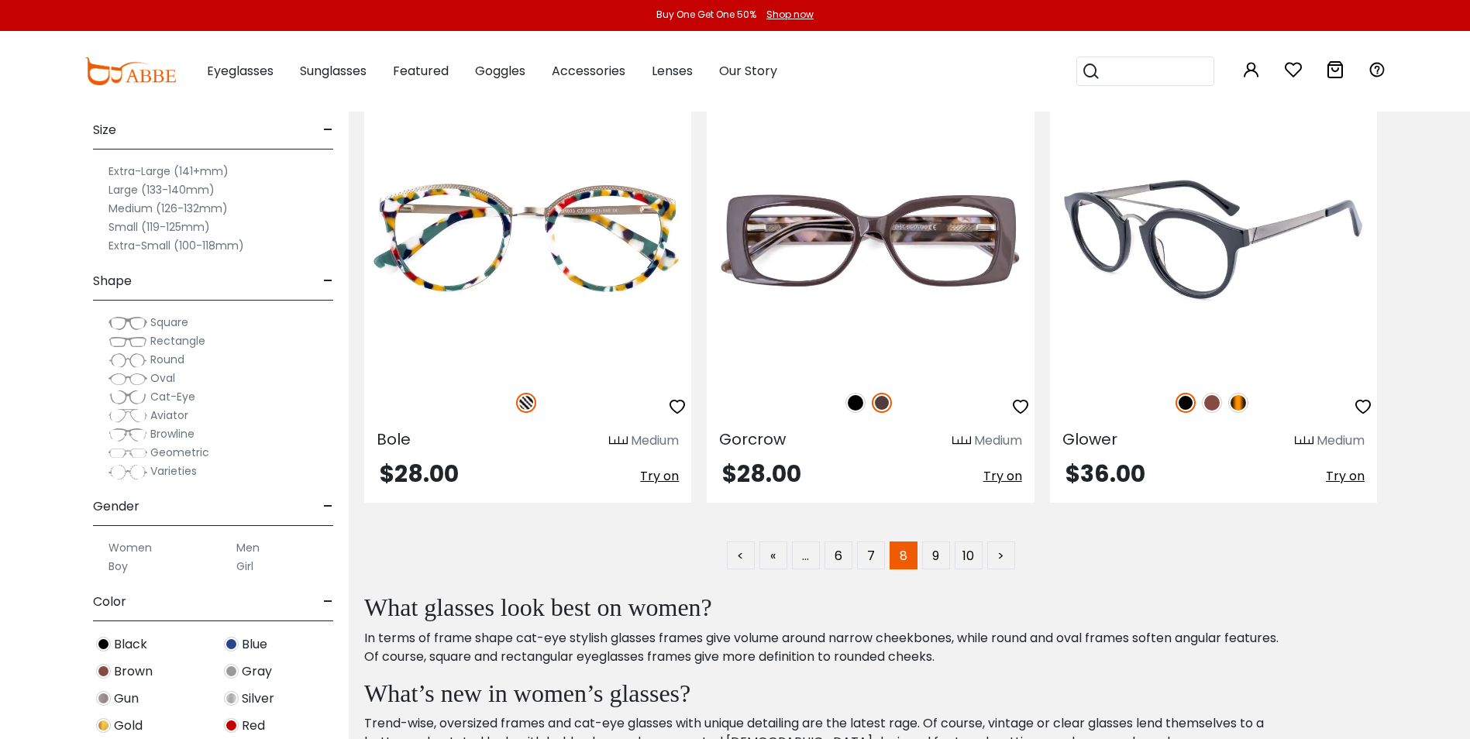
click at [1217, 404] on img at bounding box center [1212, 403] width 20 height 20
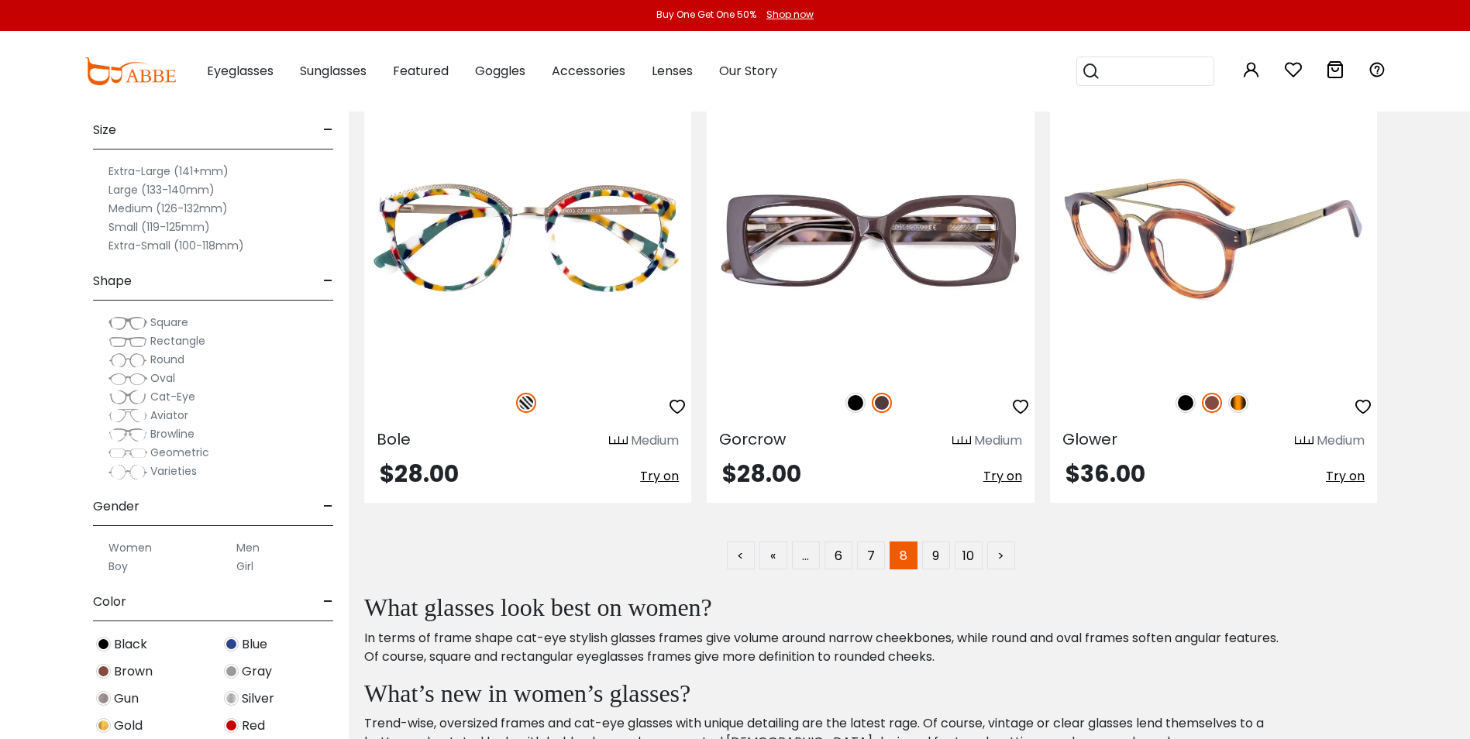
click at [1241, 403] on img at bounding box center [1238, 403] width 20 height 20
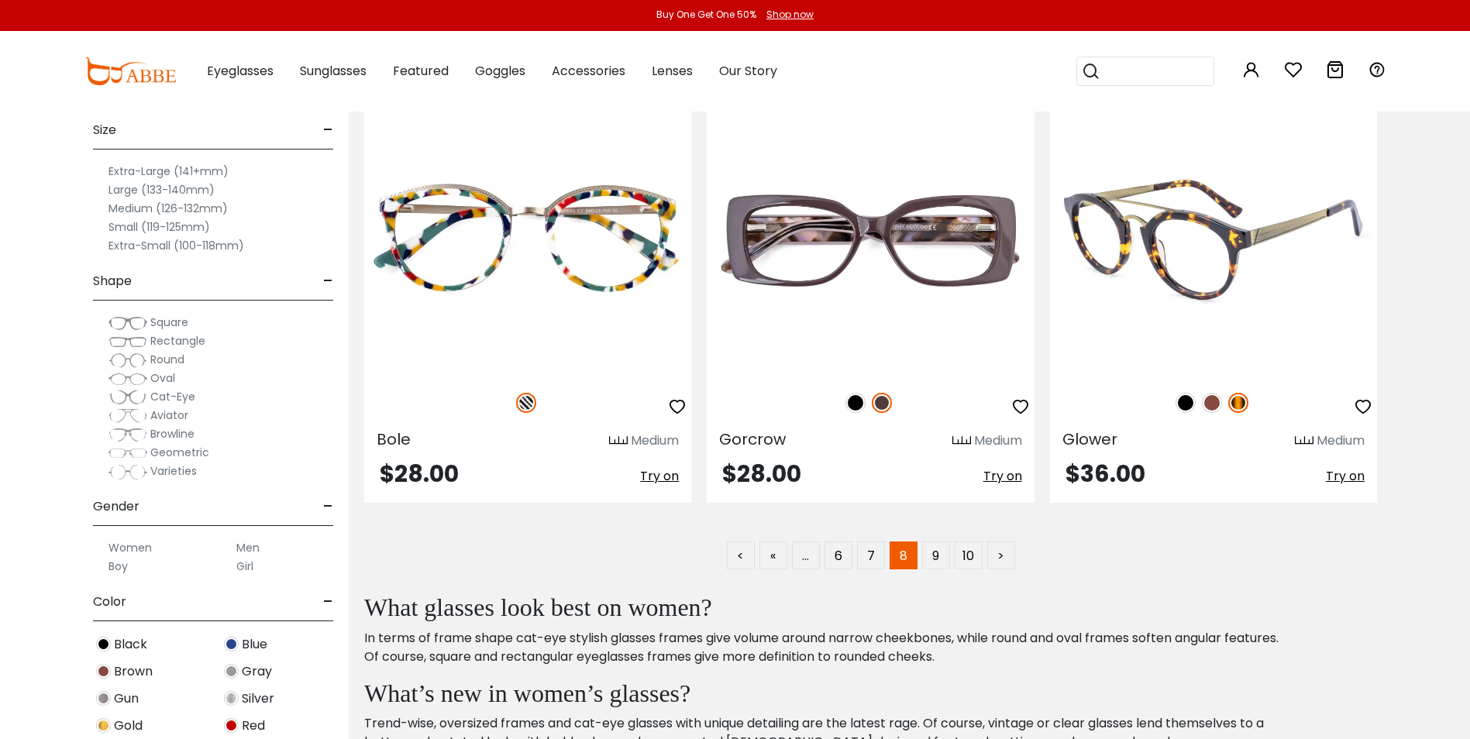
click at [1217, 404] on img at bounding box center [1212, 403] width 20 height 20
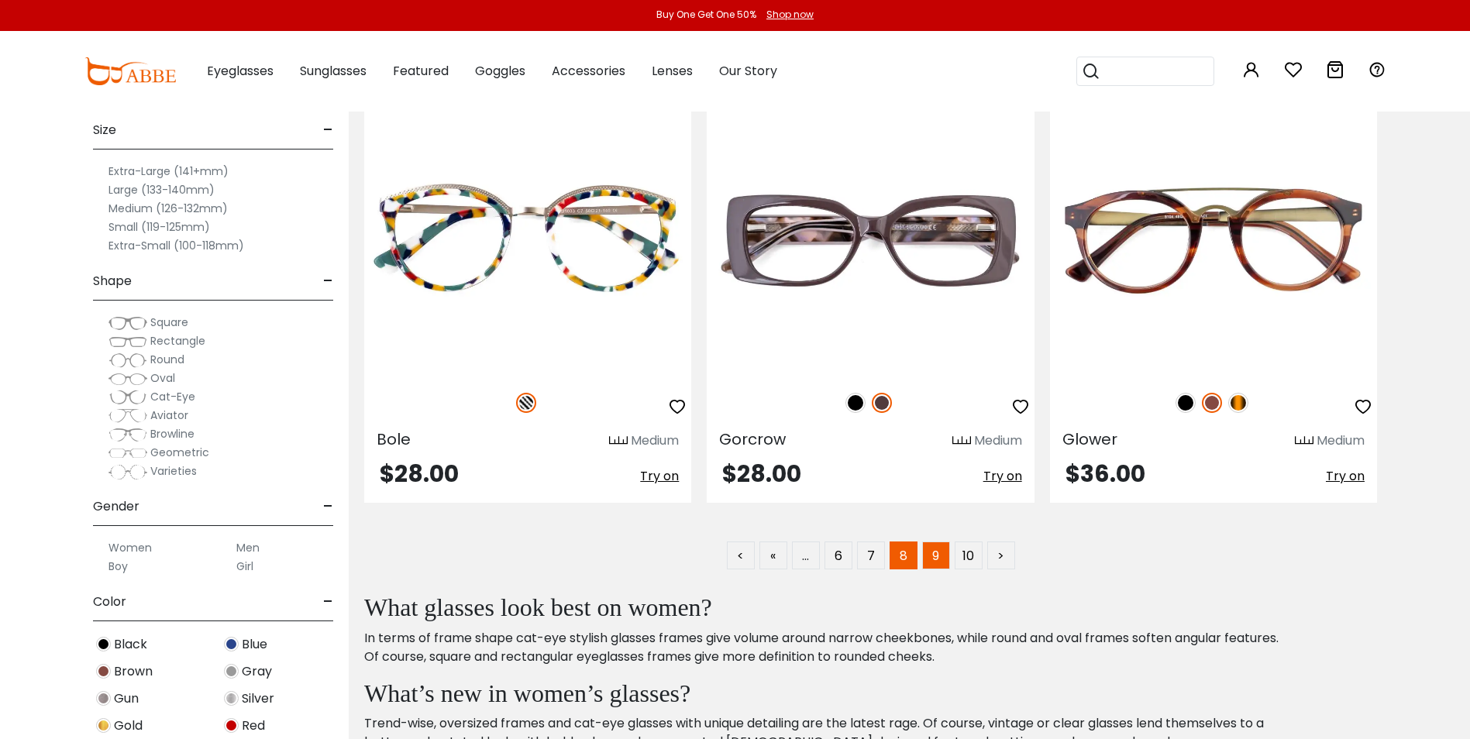
click at [934, 562] on link "9" at bounding box center [936, 556] width 28 height 28
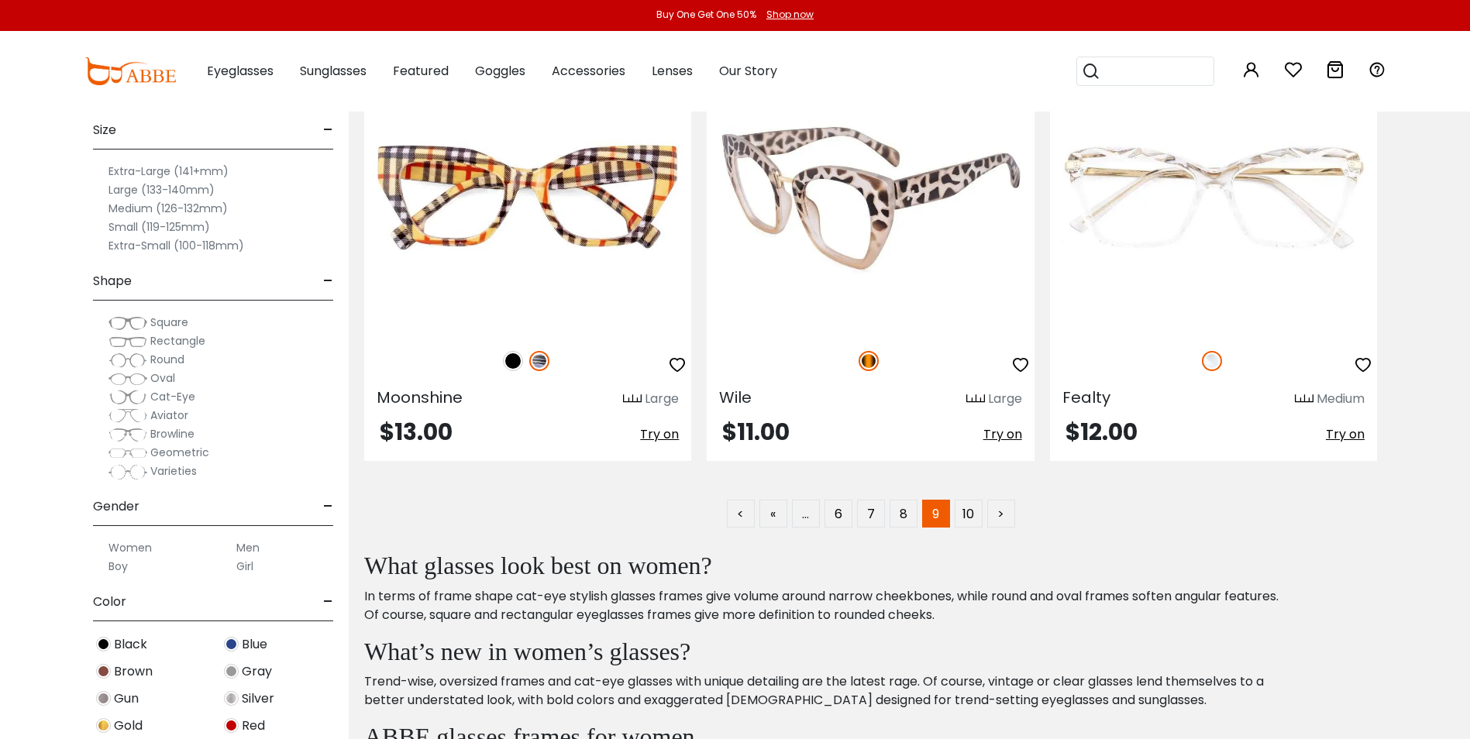
scroll to position [8886, 0]
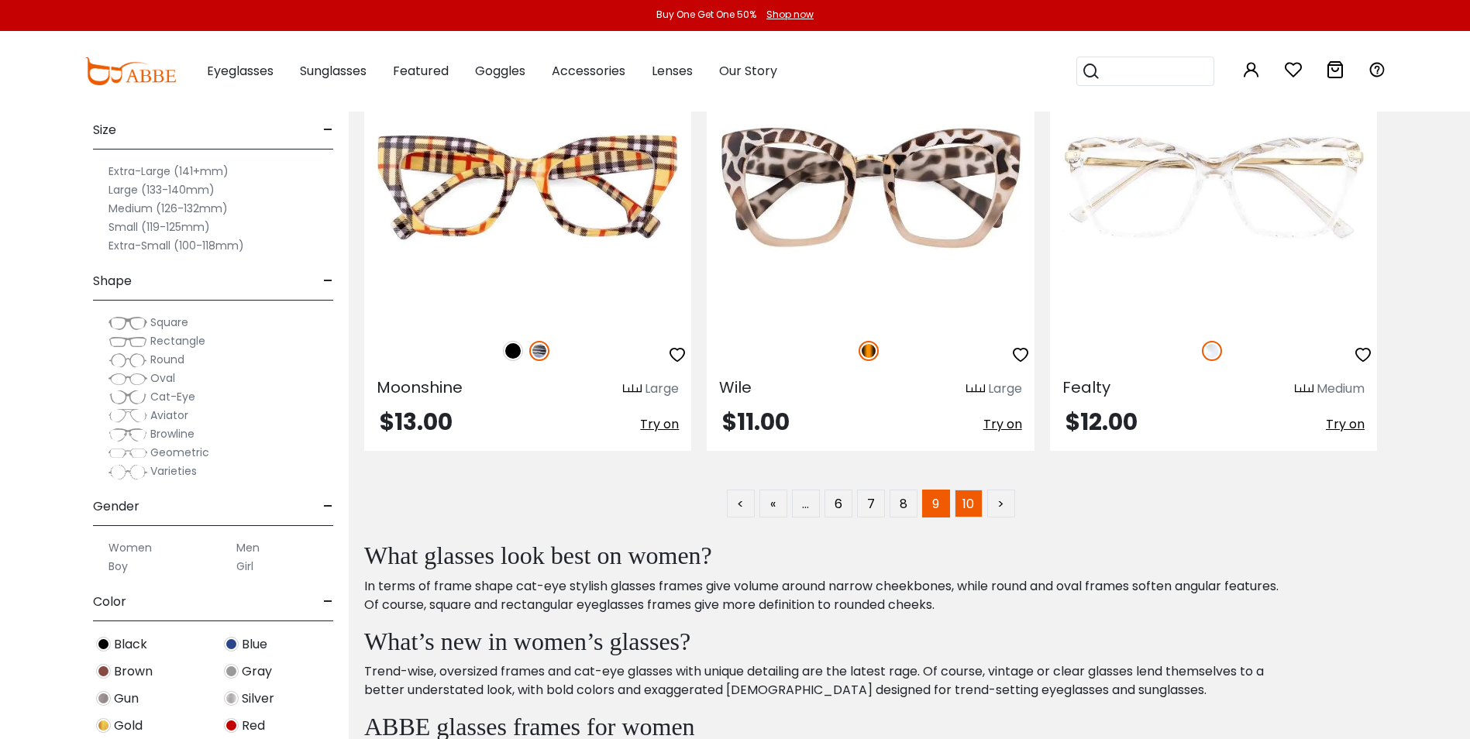
click at [970, 501] on link "10" at bounding box center [969, 504] width 28 height 28
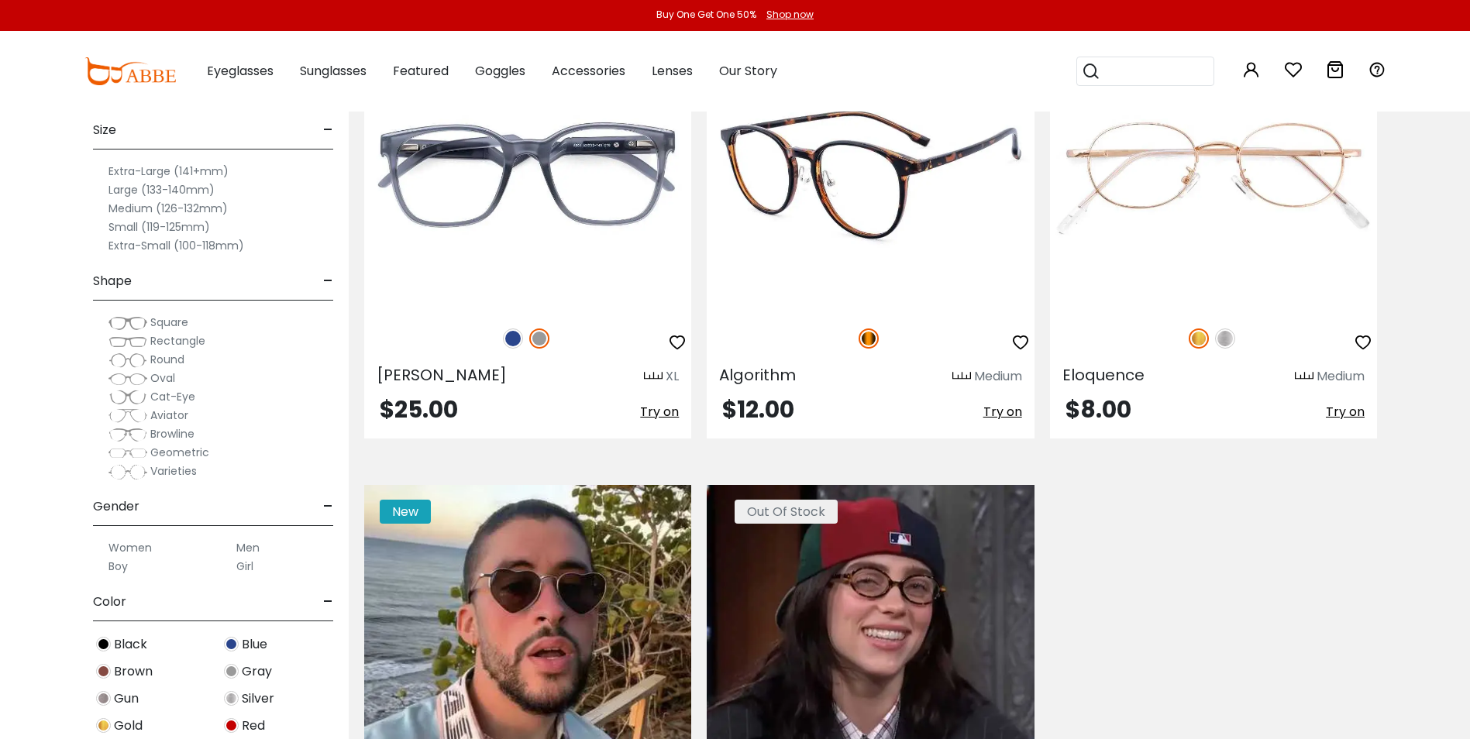
scroll to position [6096, 0]
